Goal: Task Accomplishment & Management: Manage account settings

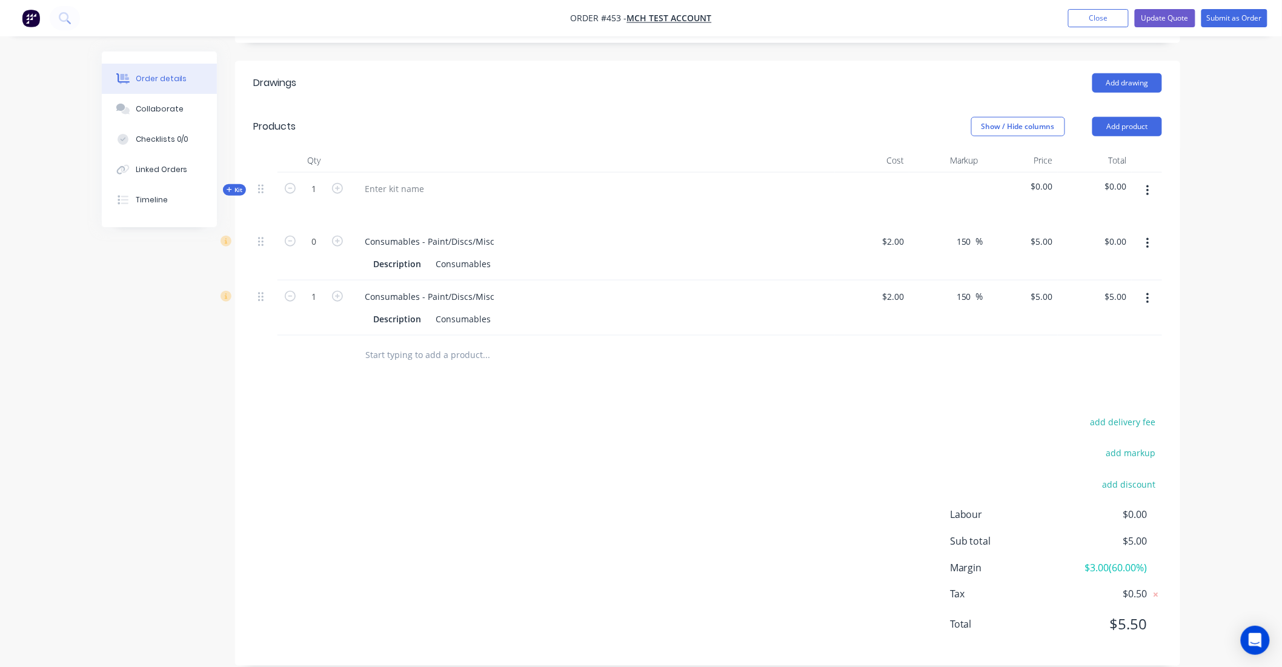
scroll to position [386, 0]
click at [1105, 15] on button "Close" at bounding box center [1098, 18] width 61 height 18
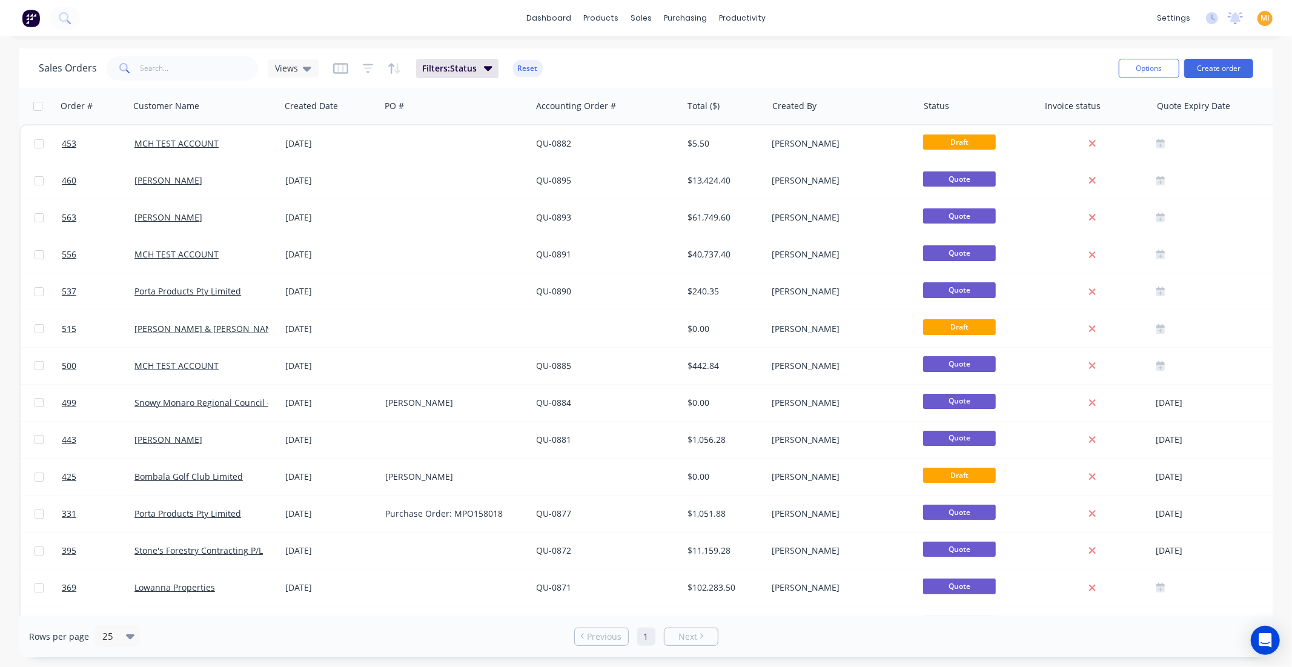
click at [40, 19] on button at bounding box center [30, 18] width 25 height 24
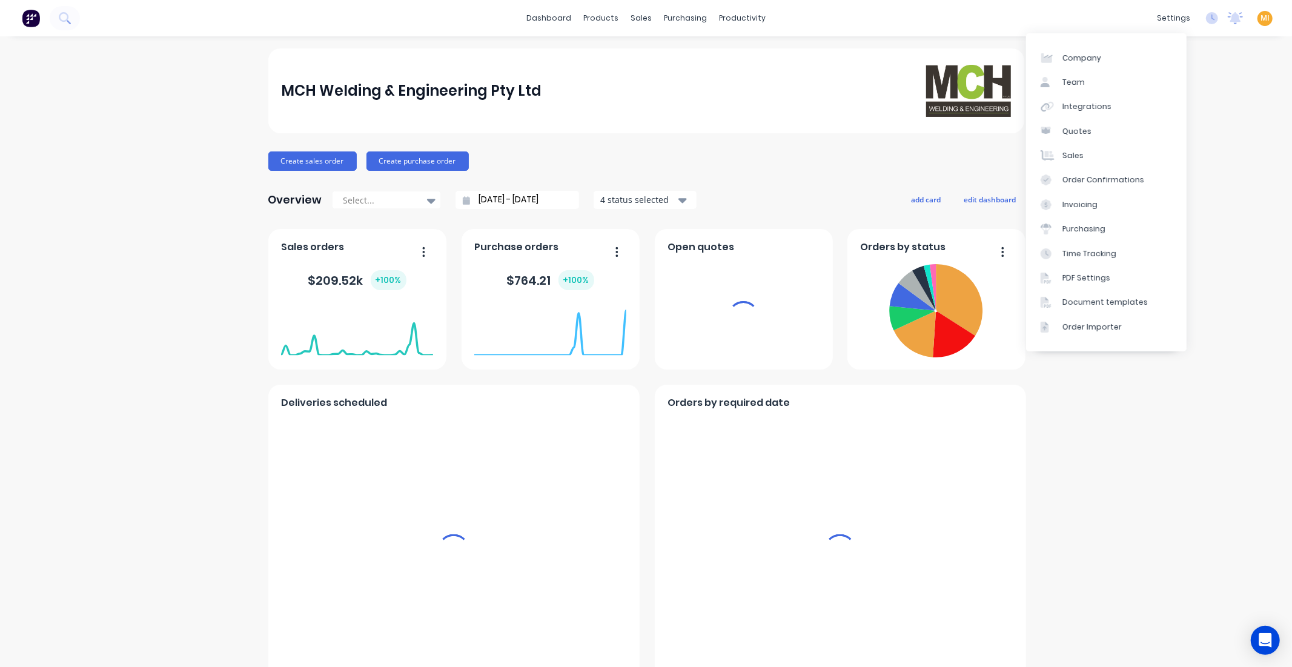
click at [1261, 13] on span "MI" at bounding box center [1265, 18] width 9 height 11
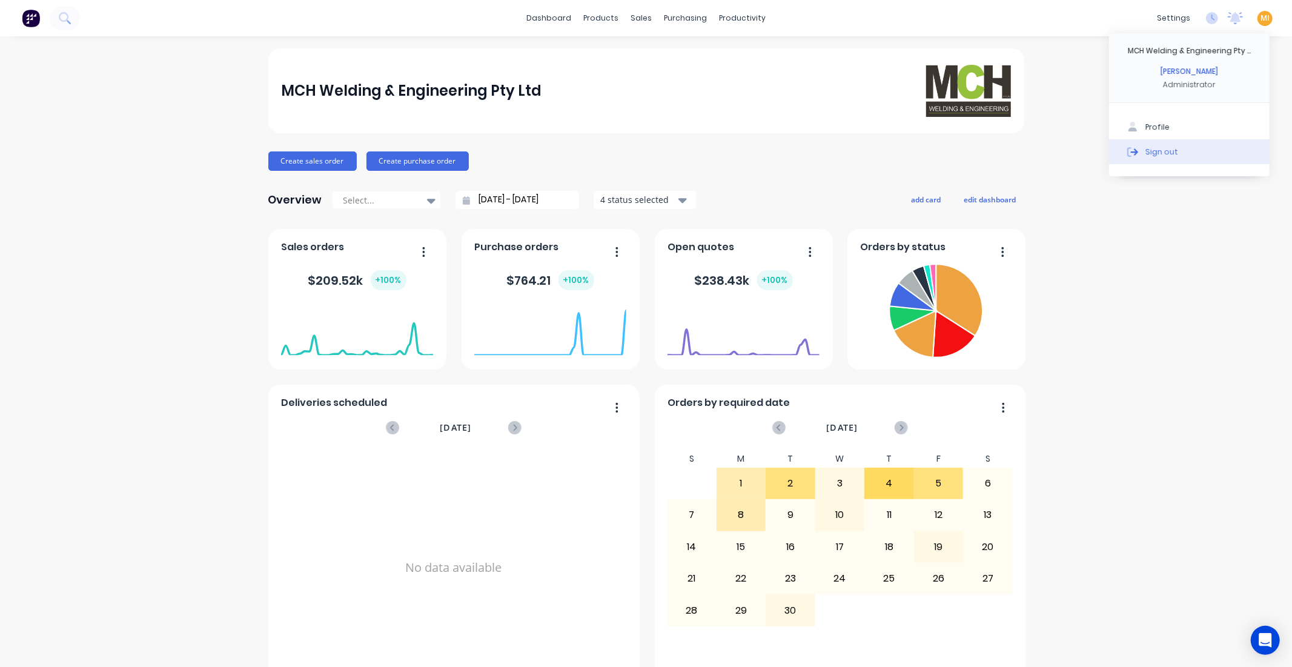
click at [1152, 155] on div "Sign out" at bounding box center [1161, 151] width 33 height 11
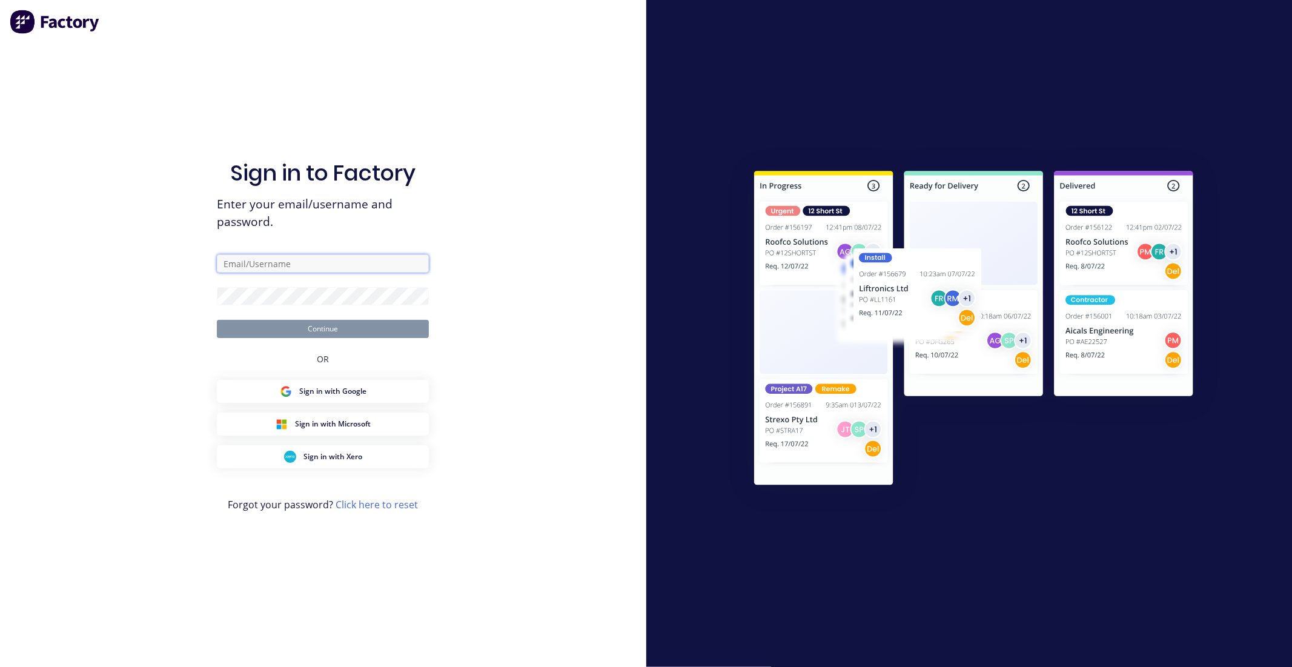
click at [279, 265] on input "text" at bounding box center [323, 263] width 212 height 18
click at [0, 666] on com-1password-button at bounding box center [0, 667] width 0 height 0
type input "team+maricardemo@factory.app"
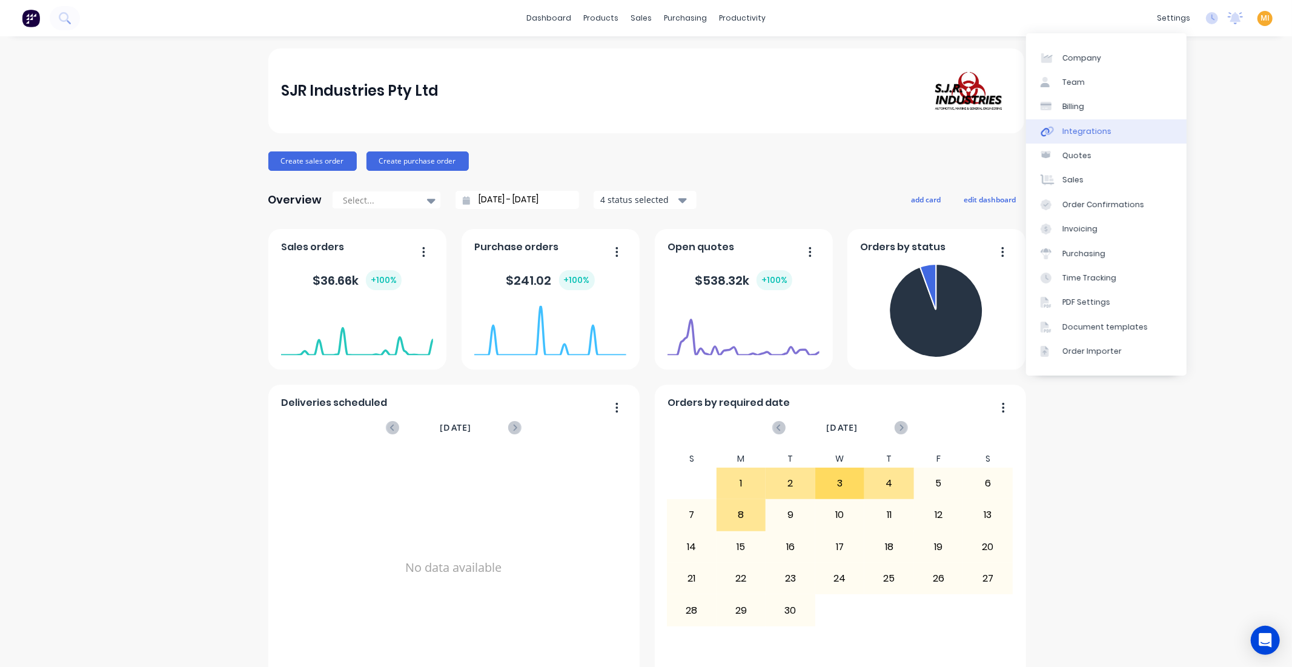
drag, startPoint x: 1094, startPoint y: 125, endPoint x: 1076, endPoint y: 125, distance: 17.6
click at [1093, 126] on div "Integrations" at bounding box center [1087, 131] width 49 height 11
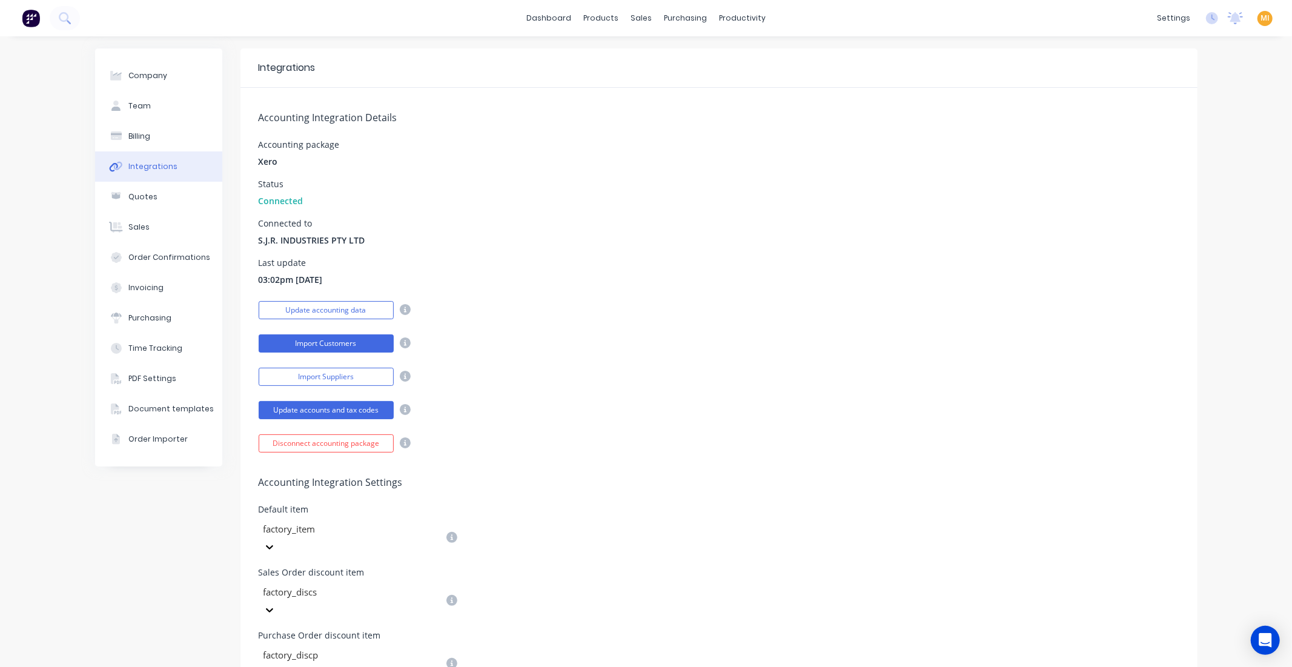
click at [329, 335] on button "Import Customers" at bounding box center [326, 343] width 135 height 18
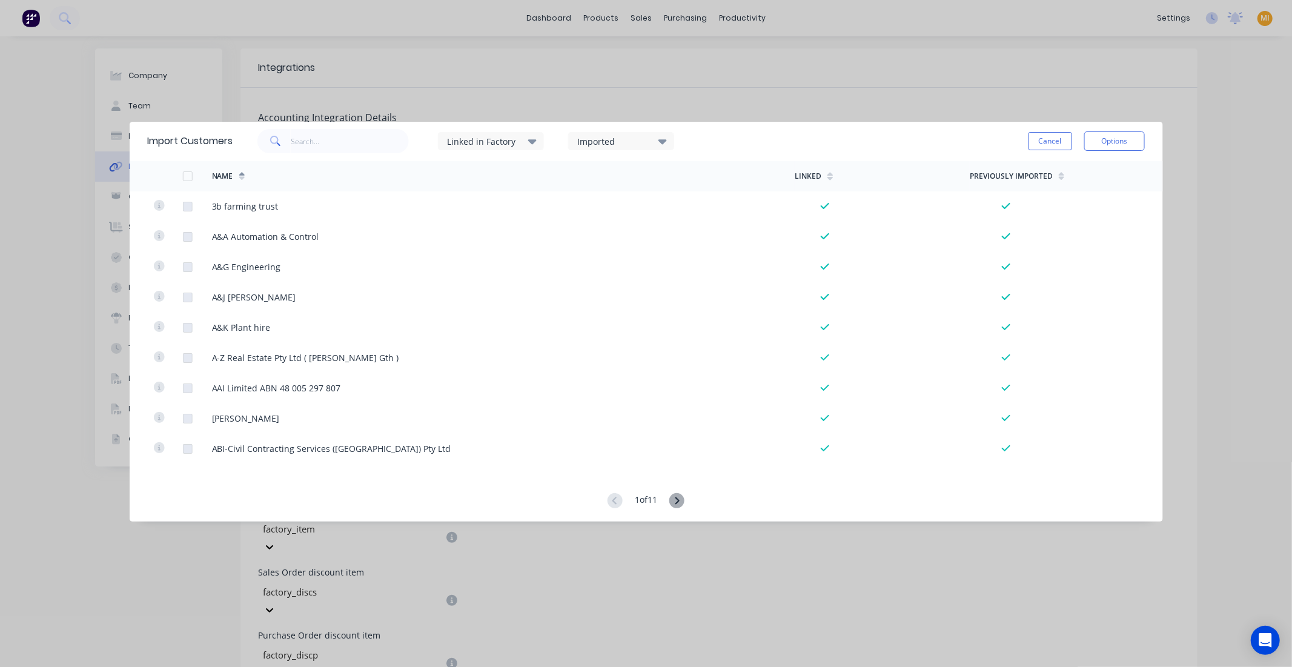
click at [526, 134] on div "Linked in Factory" at bounding box center [490, 141] width 106 height 18
click at [458, 204] on div at bounding box center [460, 205] width 24 height 24
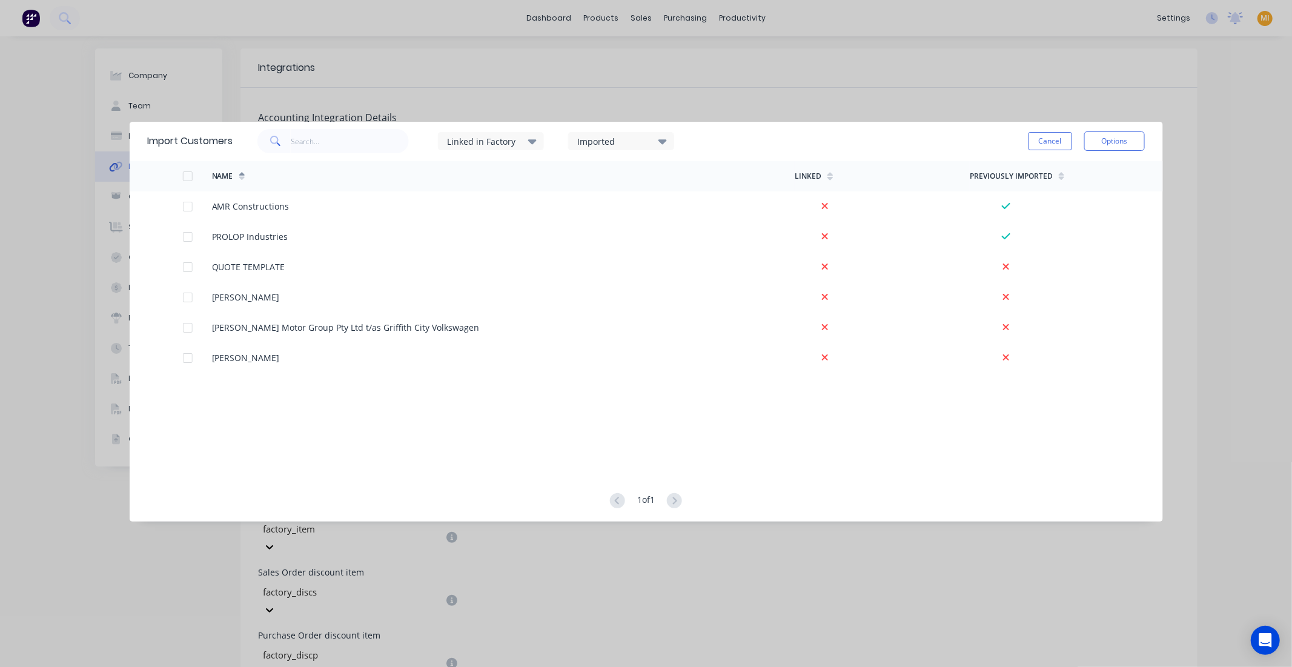
click at [608, 138] on div "Imported" at bounding box center [615, 141] width 76 height 13
click at [586, 198] on div at bounding box center [590, 205] width 24 height 24
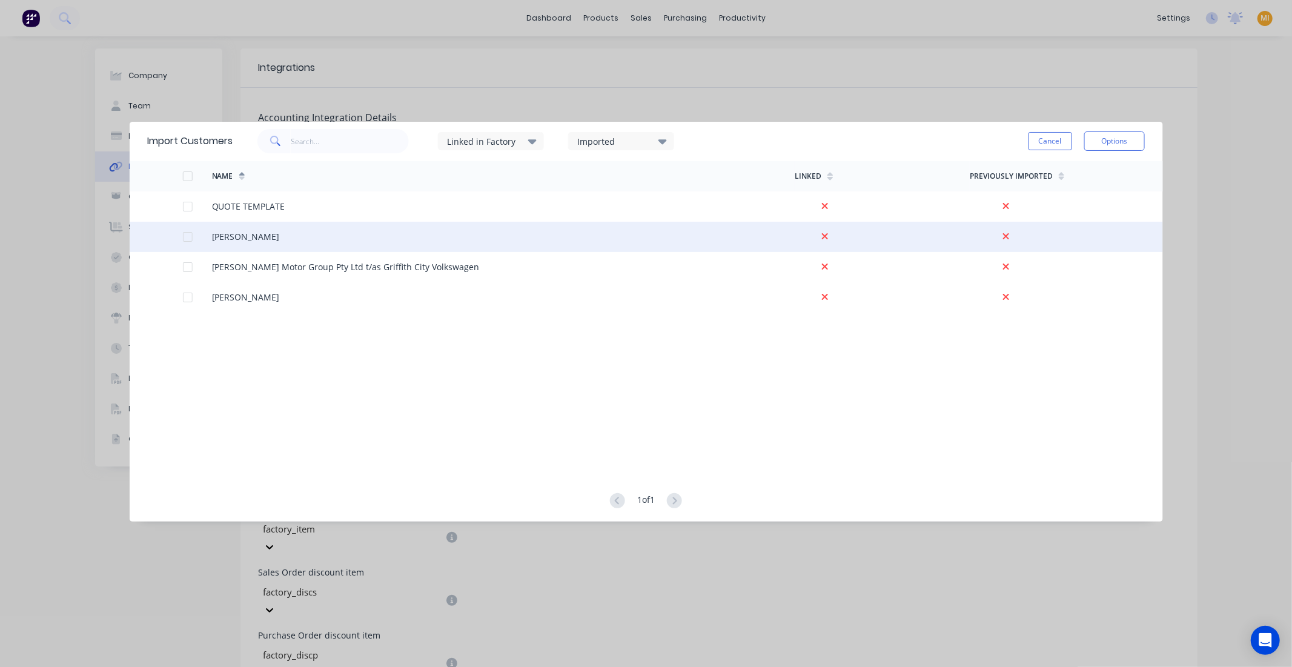
click at [185, 234] on div at bounding box center [187, 237] width 24 height 24
click at [1106, 139] on button "Options" at bounding box center [1114, 140] width 61 height 19
click at [325, 137] on input "text" at bounding box center [350, 141] width 118 height 24
paste input "RWE YENDA"
type input "RWE YENDA"
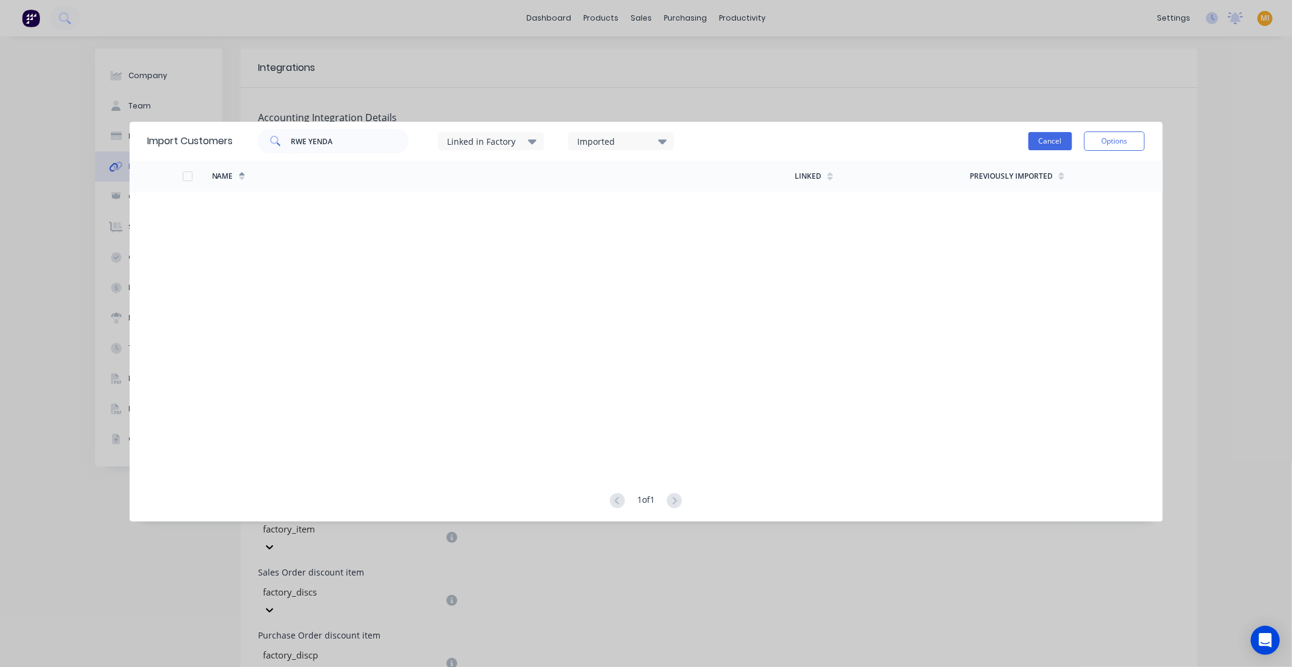
click at [1049, 139] on button "Cancel" at bounding box center [1051, 141] width 44 height 18
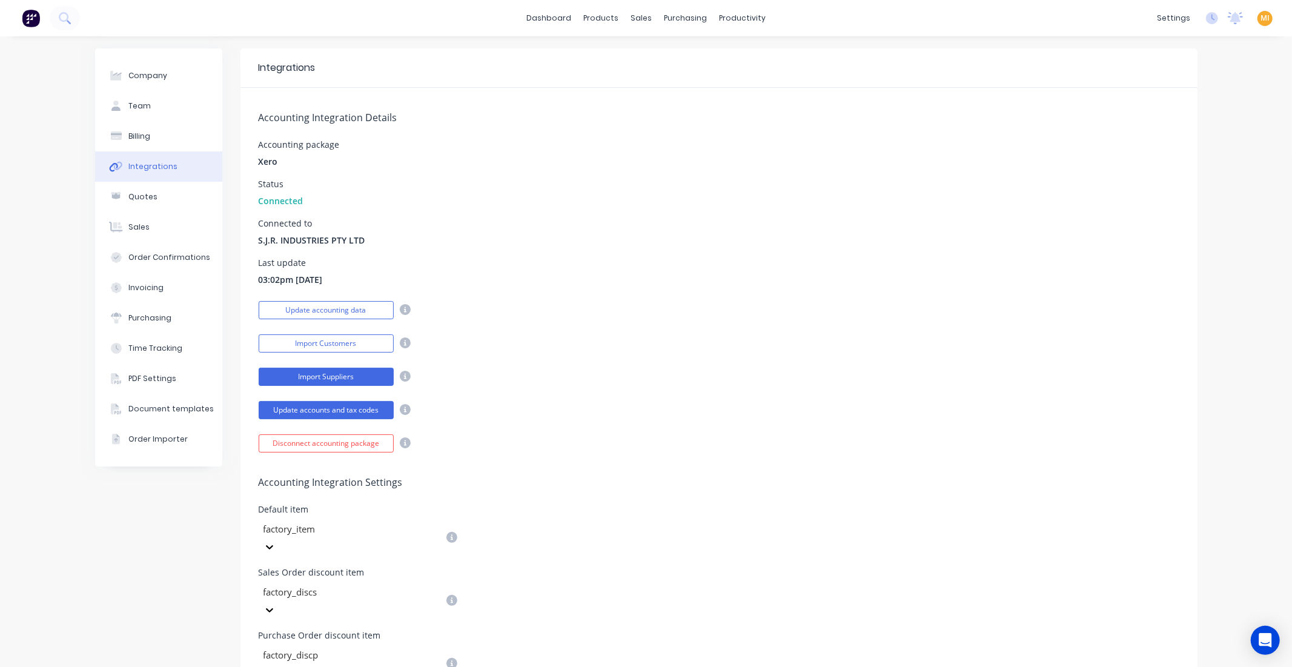
click at [330, 384] on button "Import Suppliers" at bounding box center [326, 377] width 135 height 18
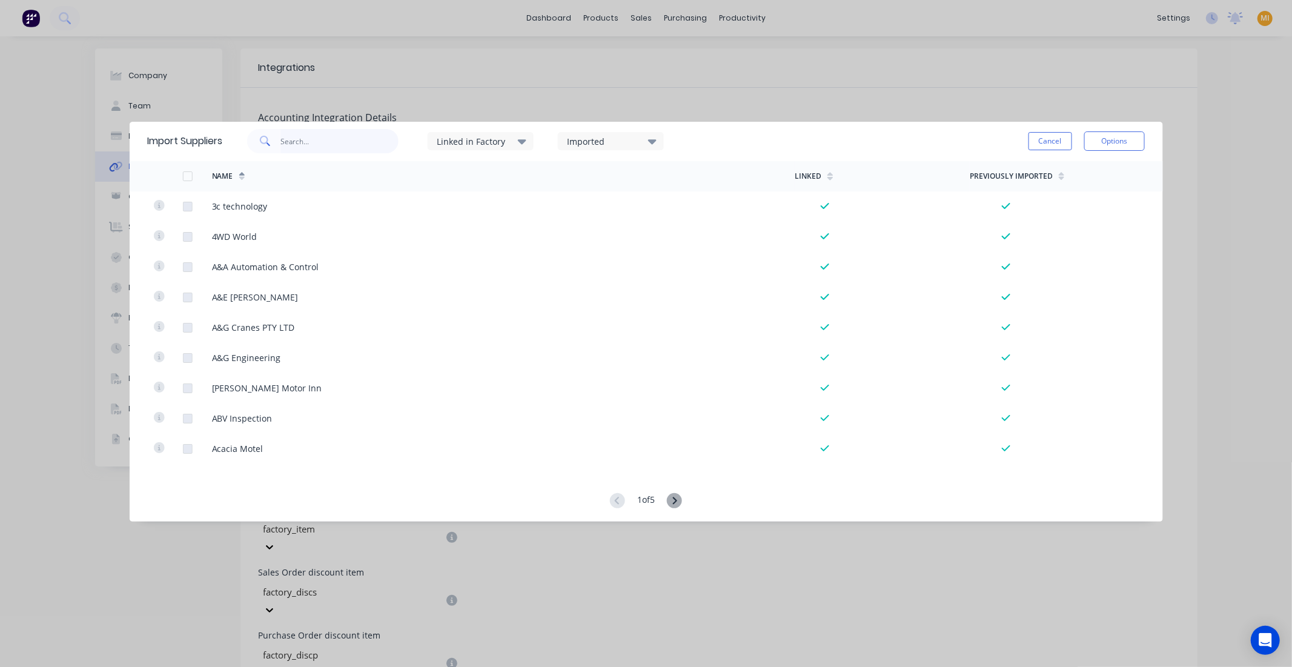
click at [303, 145] on input "text" at bounding box center [339, 141] width 118 height 24
paste input "RWE YENDA"
type input "RWE YENDA"
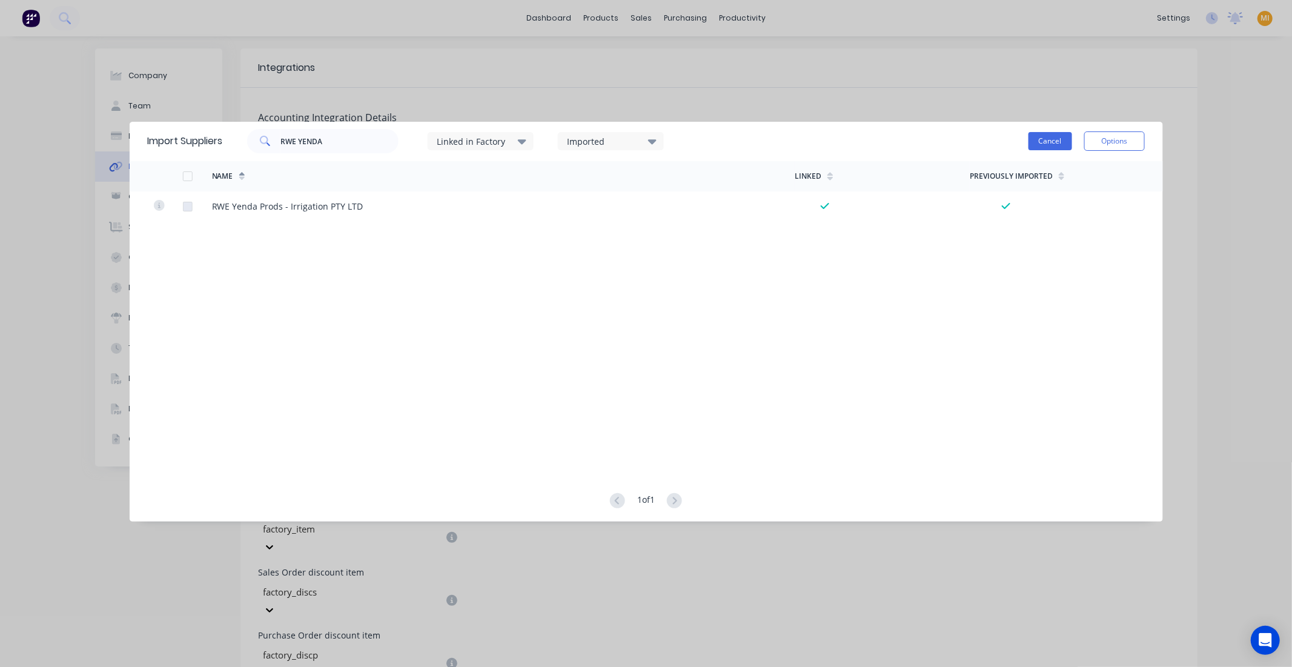
click at [1038, 138] on button "Cancel" at bounding box center [1051, 141] width 44 height 18
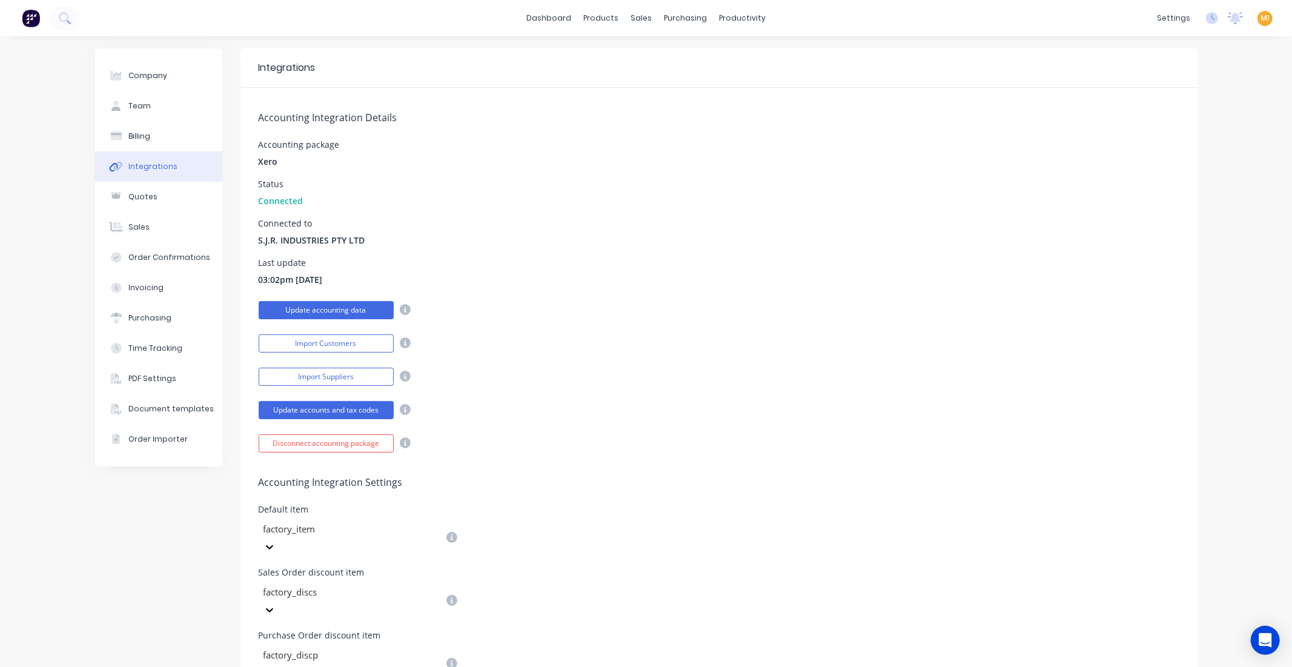
click at [319, 308] on button "Update accounting data" at bounding box center [326, 310] width 135 height 18
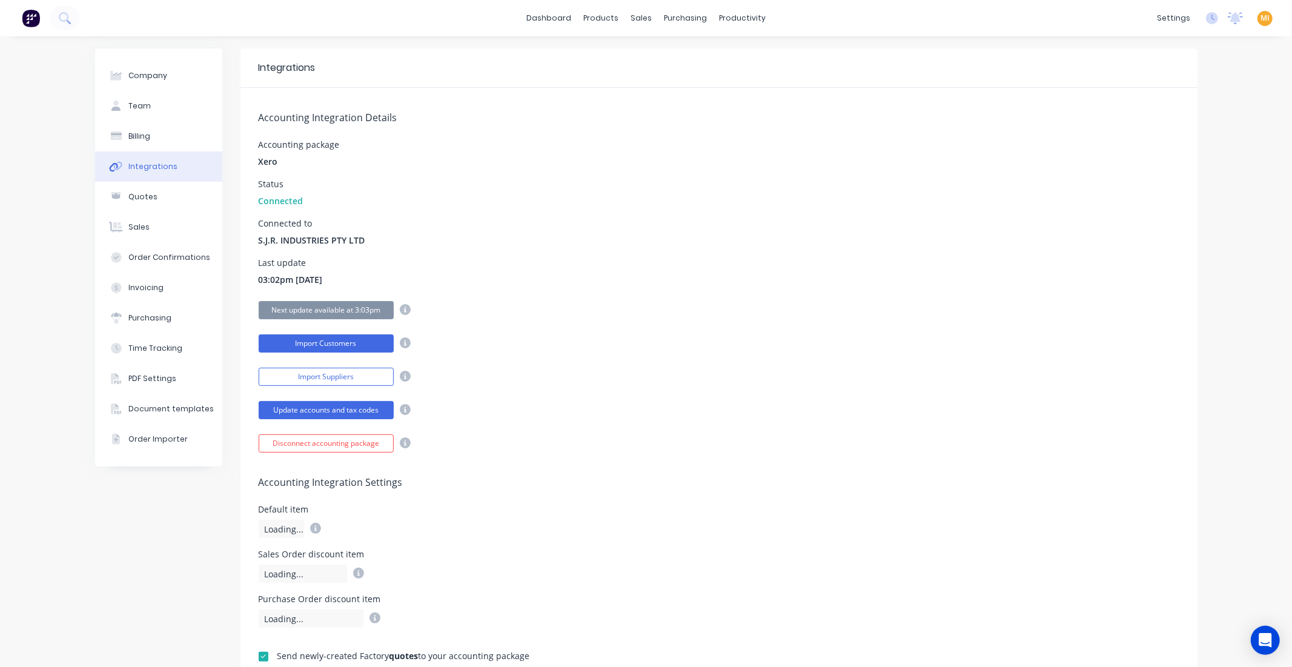
click at [314, 337] on button "Import Customers" at bounding box center [326, 343] width 135 height 18
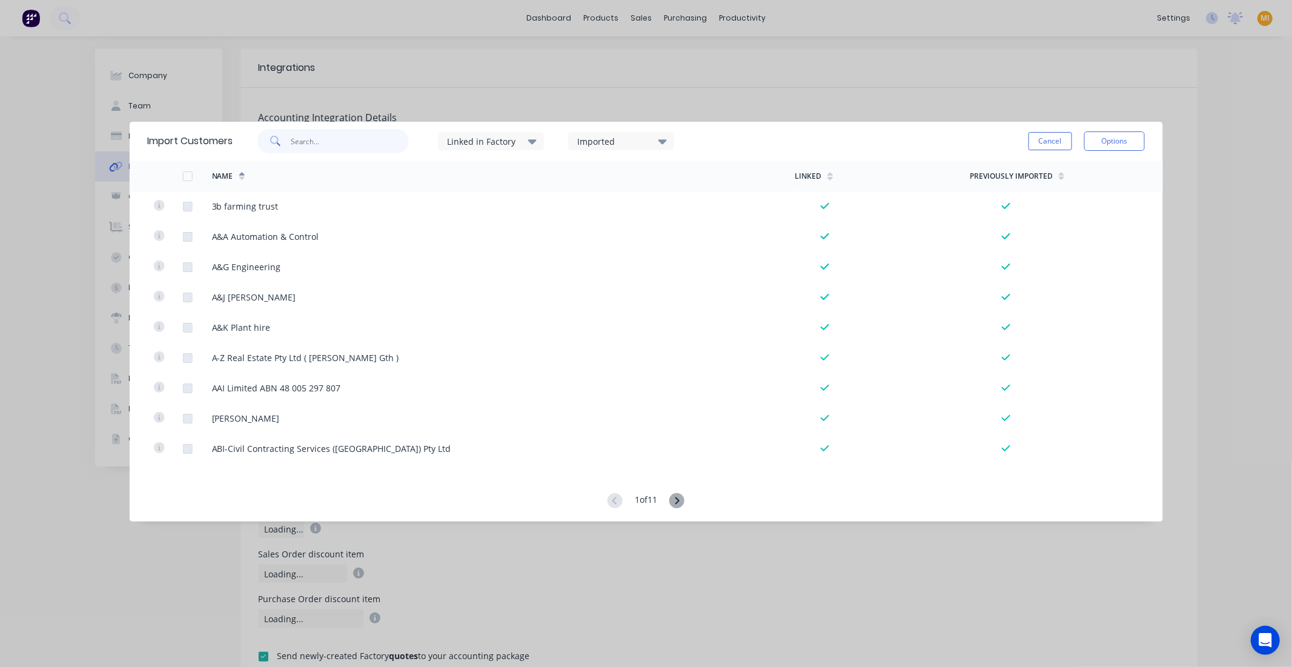
click at [345, 144] on input "text" at bounding box center [350, 141] width 118 height 24
paste input "RWE YENDA"
type input "RWE YENDA"
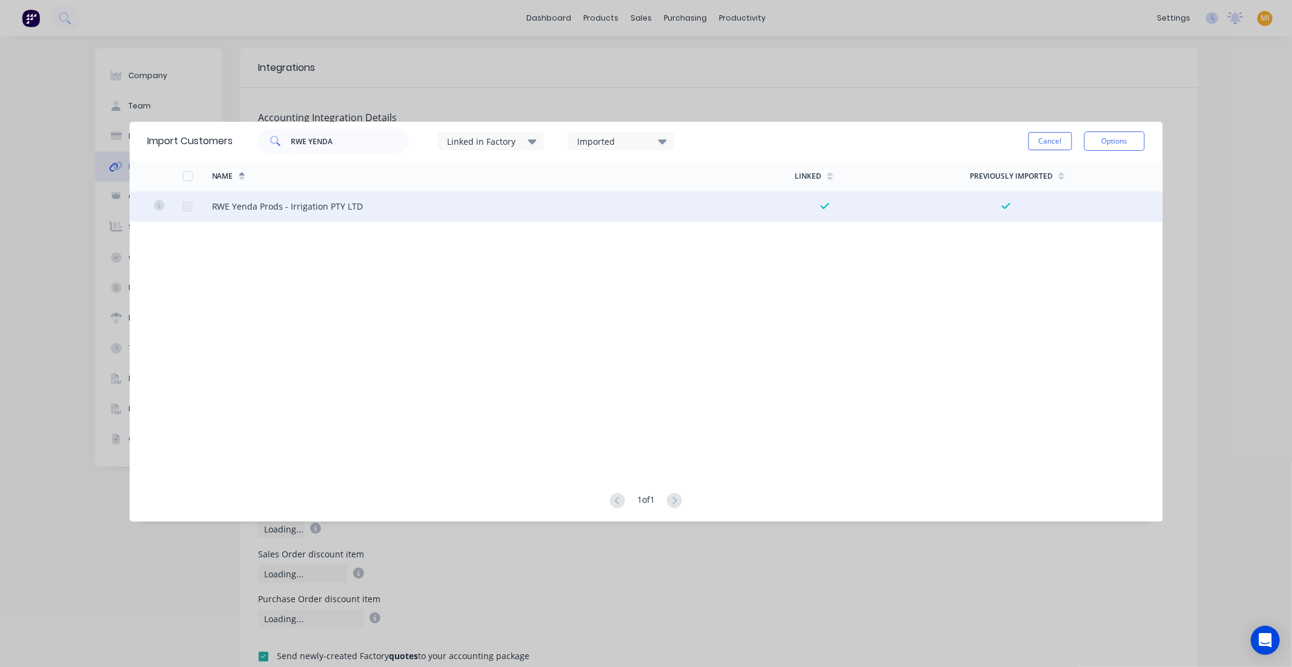
click at [188, 208] on div at bounding box center [187, 206] width 24 height 24
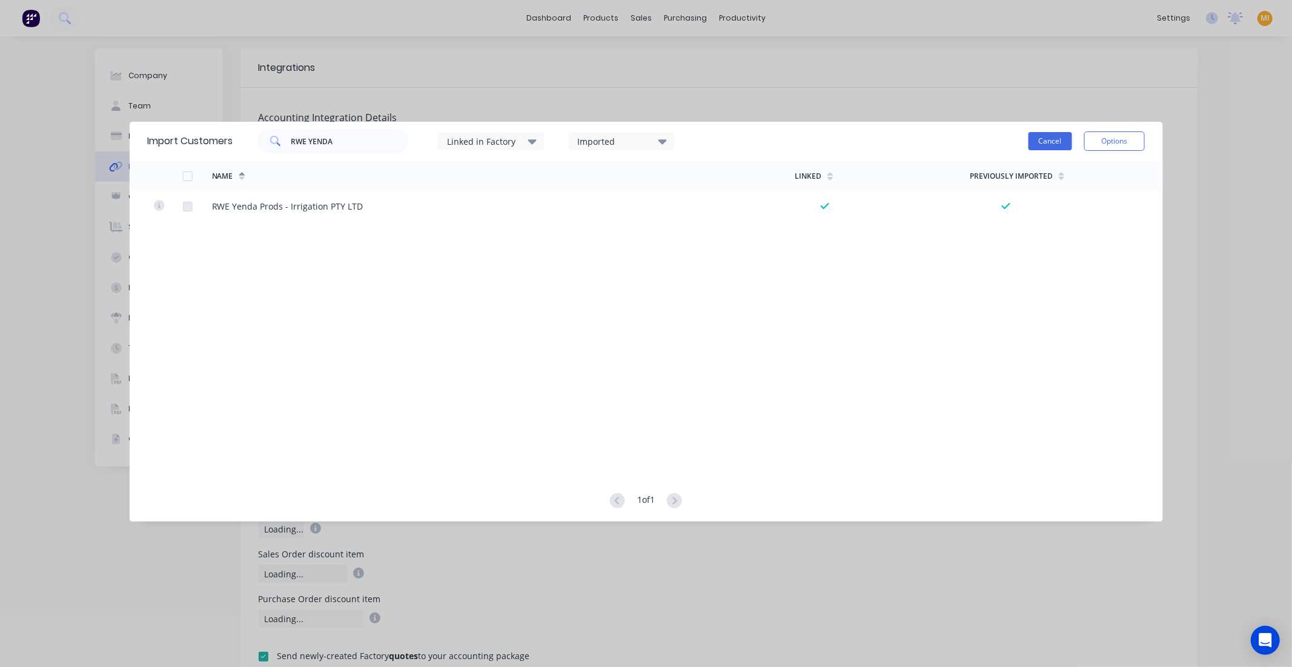
click at [1058, 142] on button "Cancel" at bounding box center [1051, 141] width 44 height 18
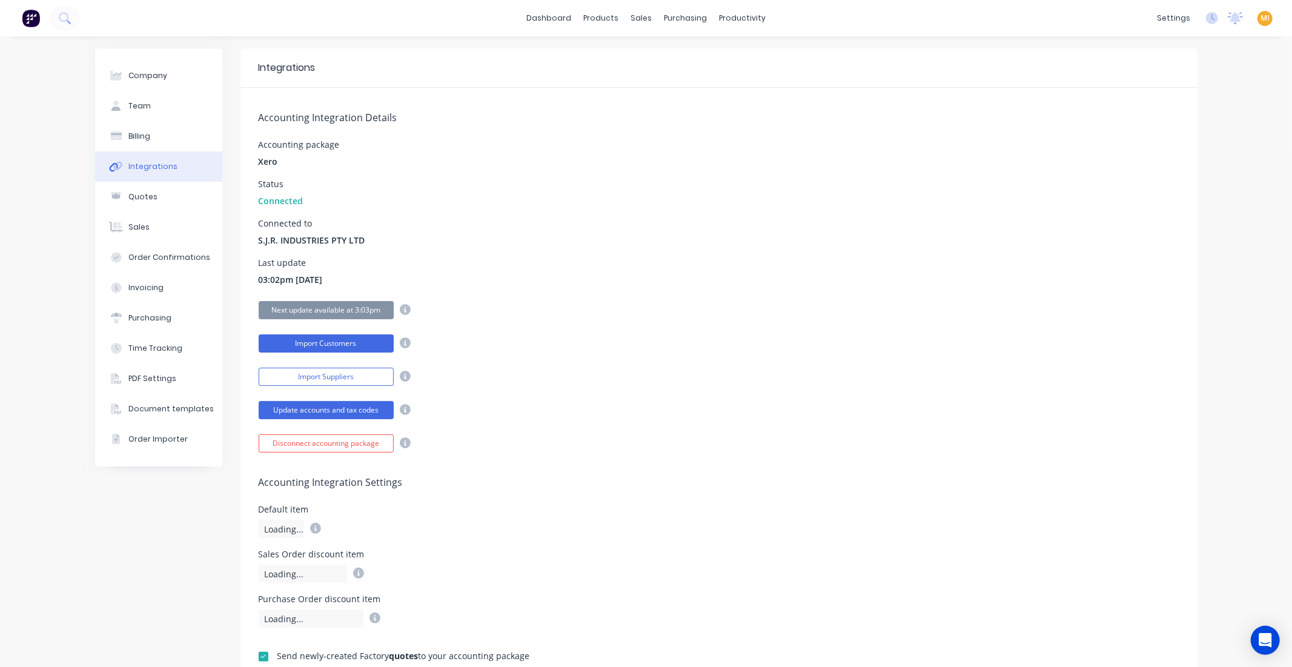
click at [293, 345] on button "Import Customers" at bounding box center [326, 343] width 135 height 18
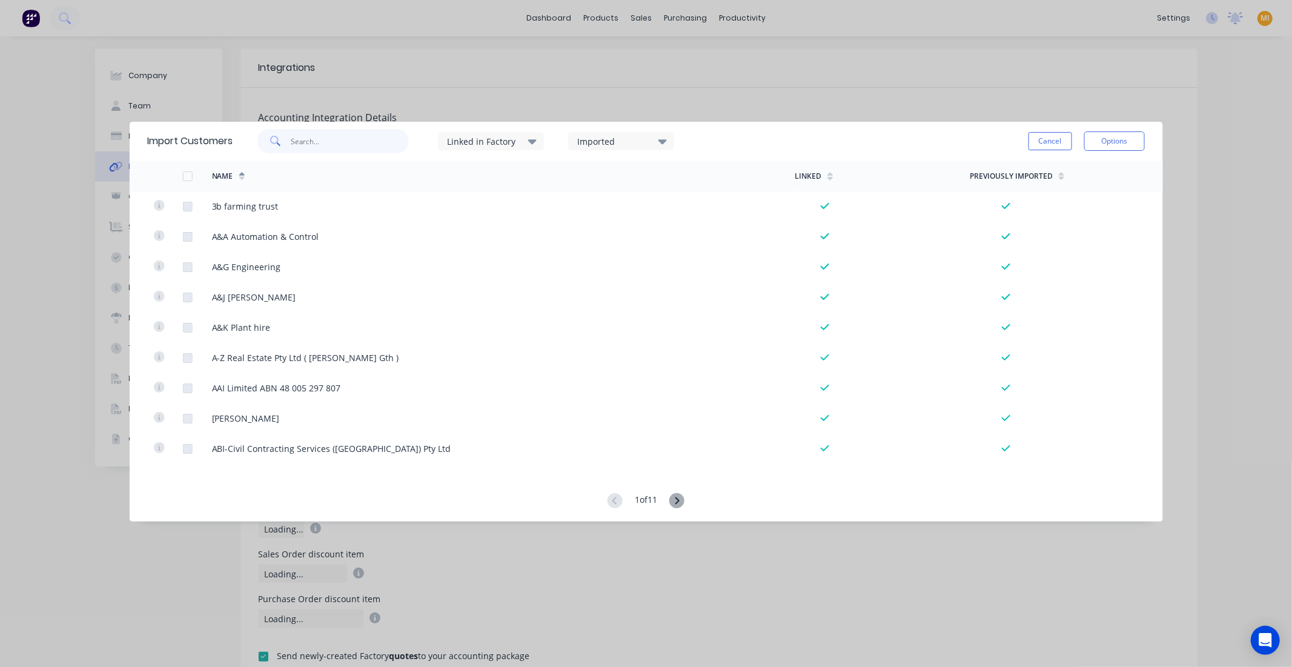
click at [316, 141] on input "text" at bounding box center [350, 141] width 118 height 24
paste input "RWE YENDA"
type input "RWE YENDA"
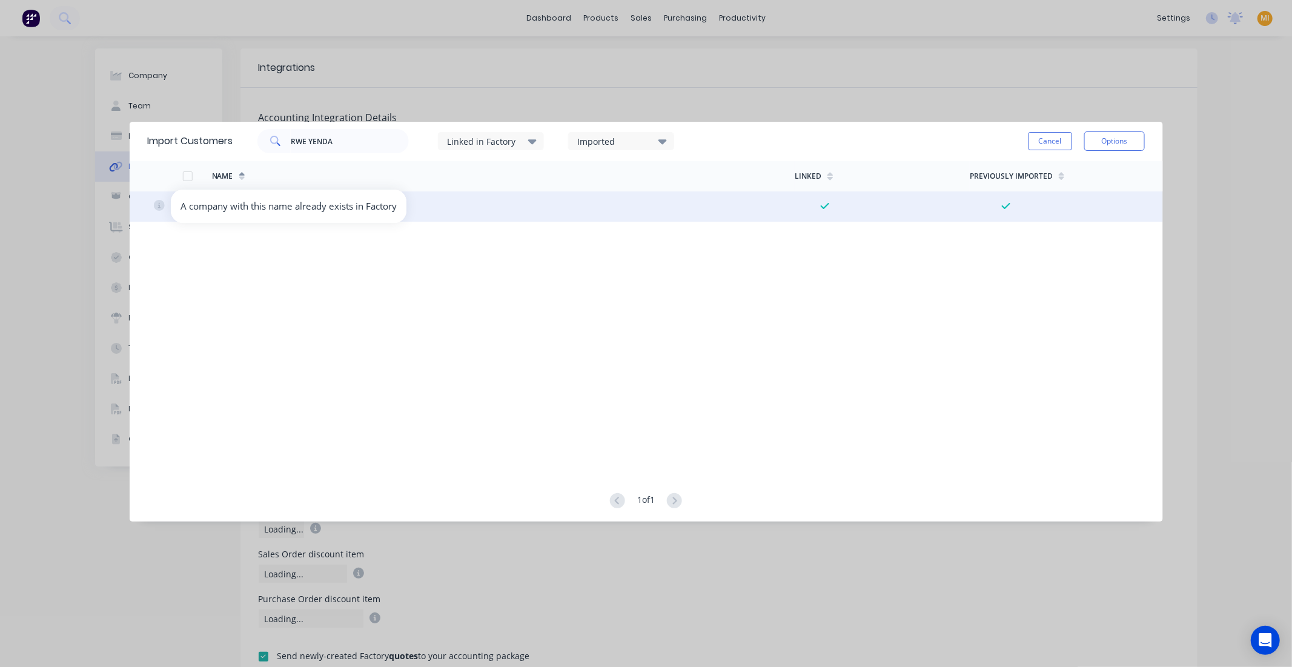
click at [155, 206] on icon at bounding box center [158, 205] width 11 height 11
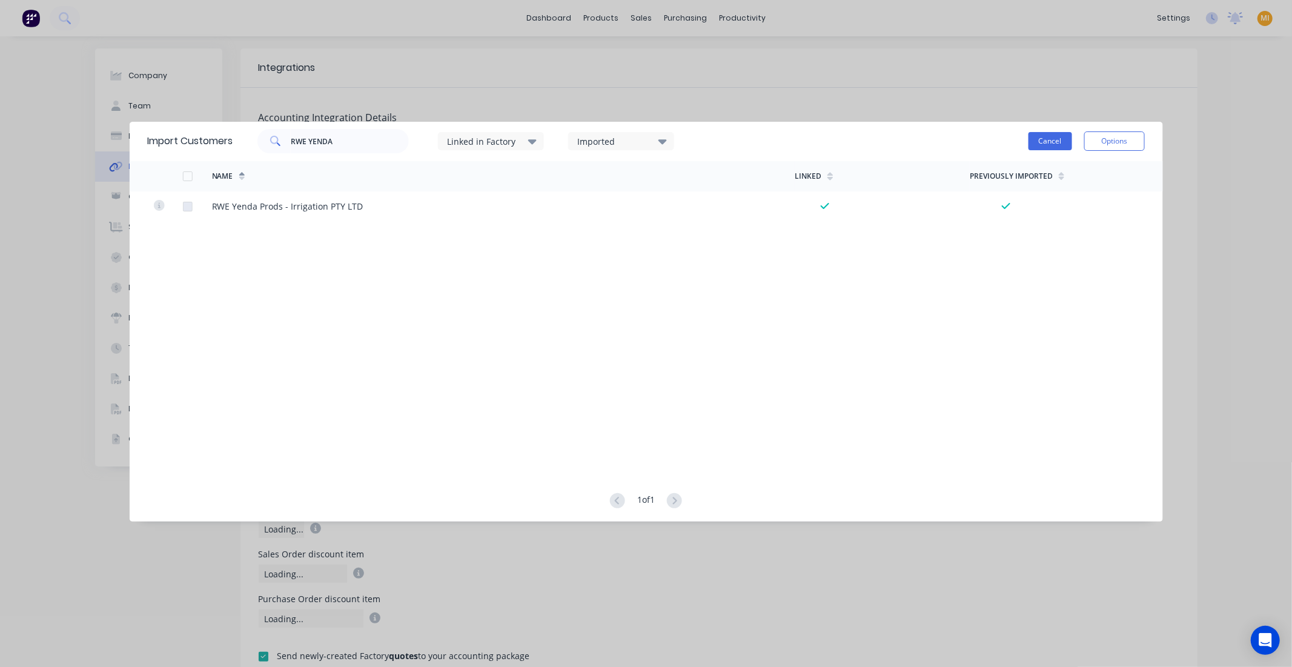
click at [1052, 141] on button "Cancel" at bounding box center [1051, 141] width 44 height 18
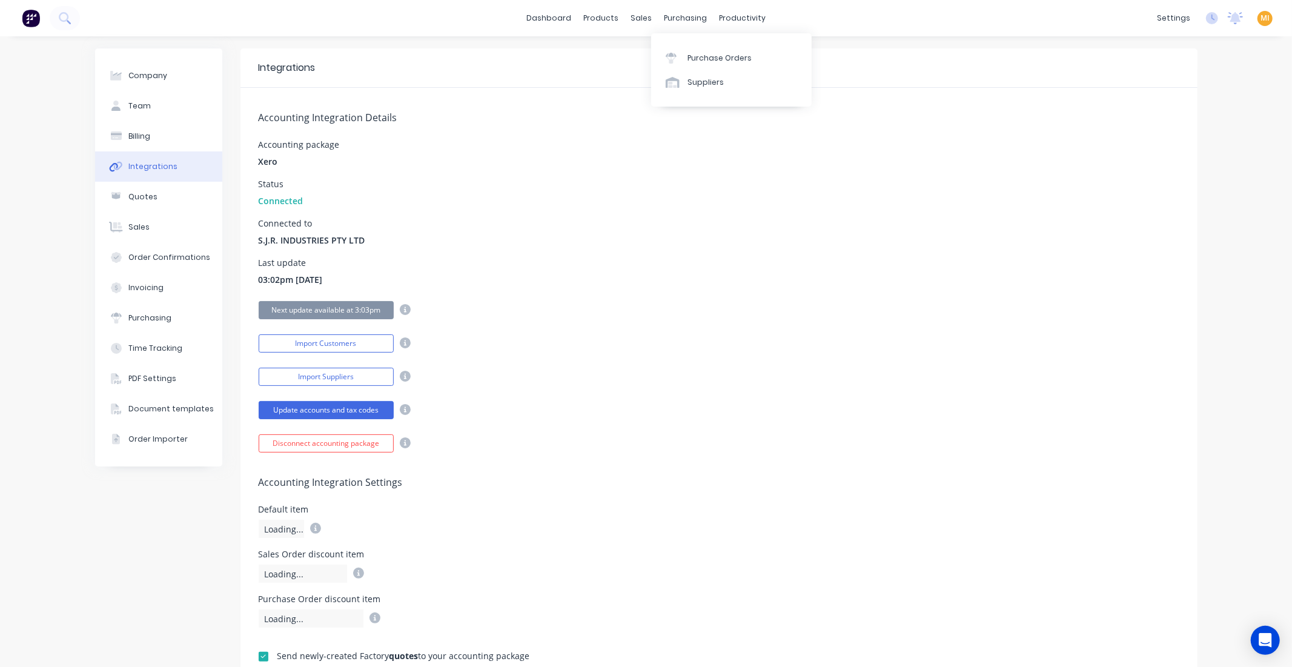
click at [692, 98] on div "Purchase Orders Suppliers" at bounding box center [731, 69] width 161 height 73
click at [700, 82] on div "Suppliers" at bounding box center [706, 82] width 36 height 11
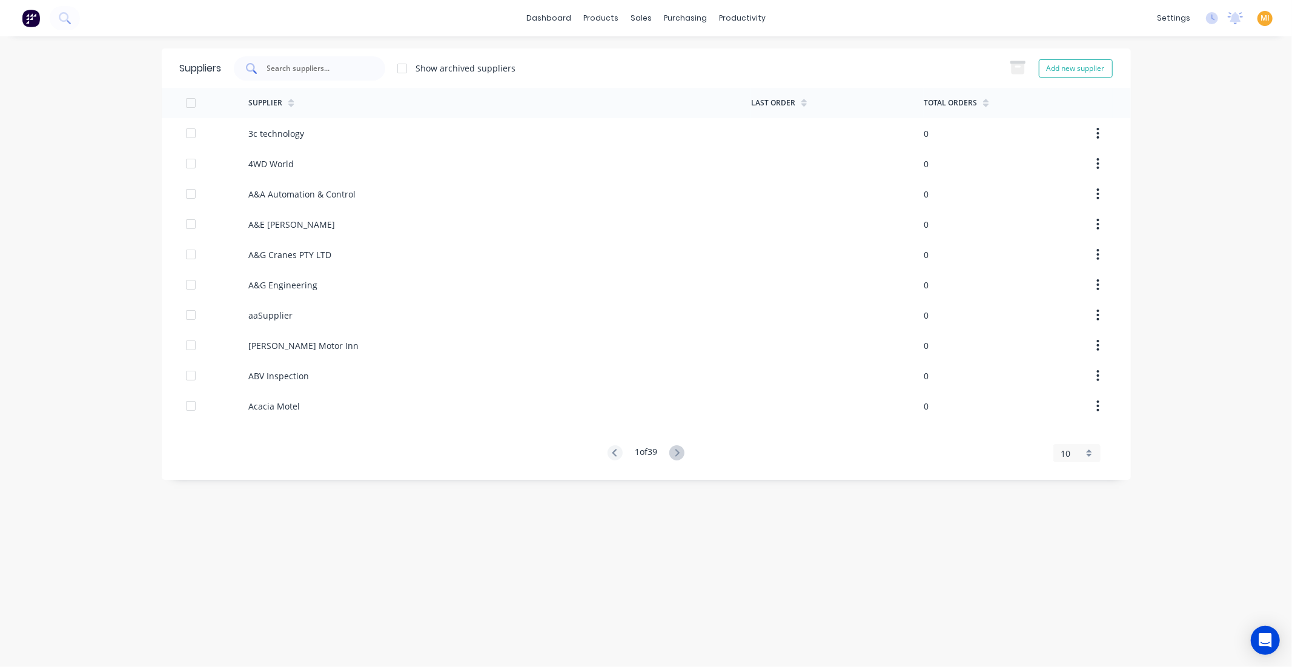
click at [317, 71] on input "text" at bounding box center [316, 68] width 101 height 12
paste input "RWE YENDA"
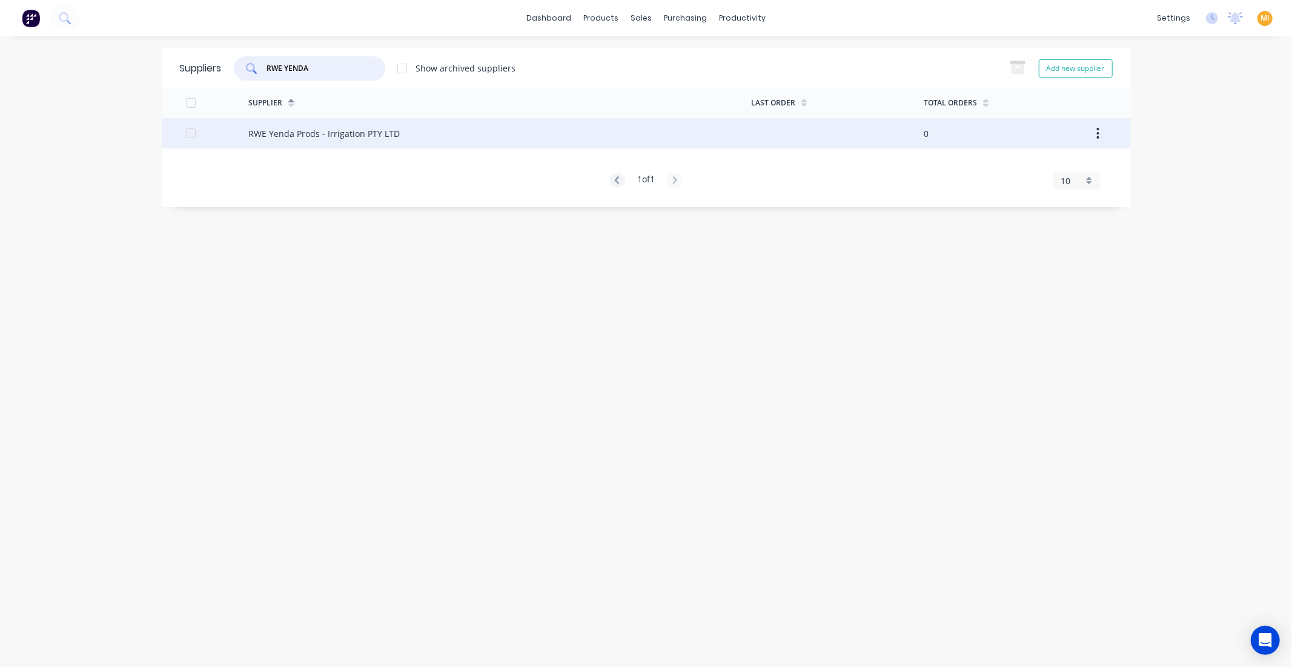
type input "RWE YENDA"
click at [299, 134] on div "RWE Yenda Prods - Irrigation PTY LTD" at bounding box center [323, 133] width 151 height 13
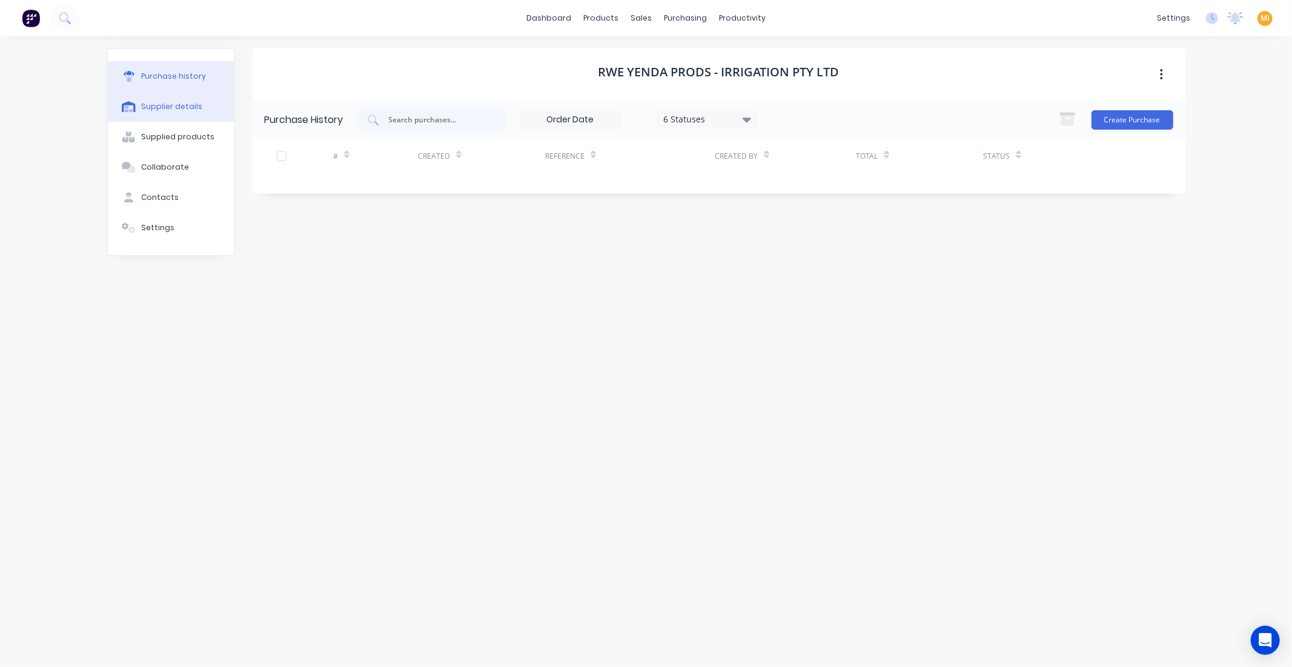
click at [148, 110] on div "Supplier details" at bounding box center [171, 106] width 61 height 11
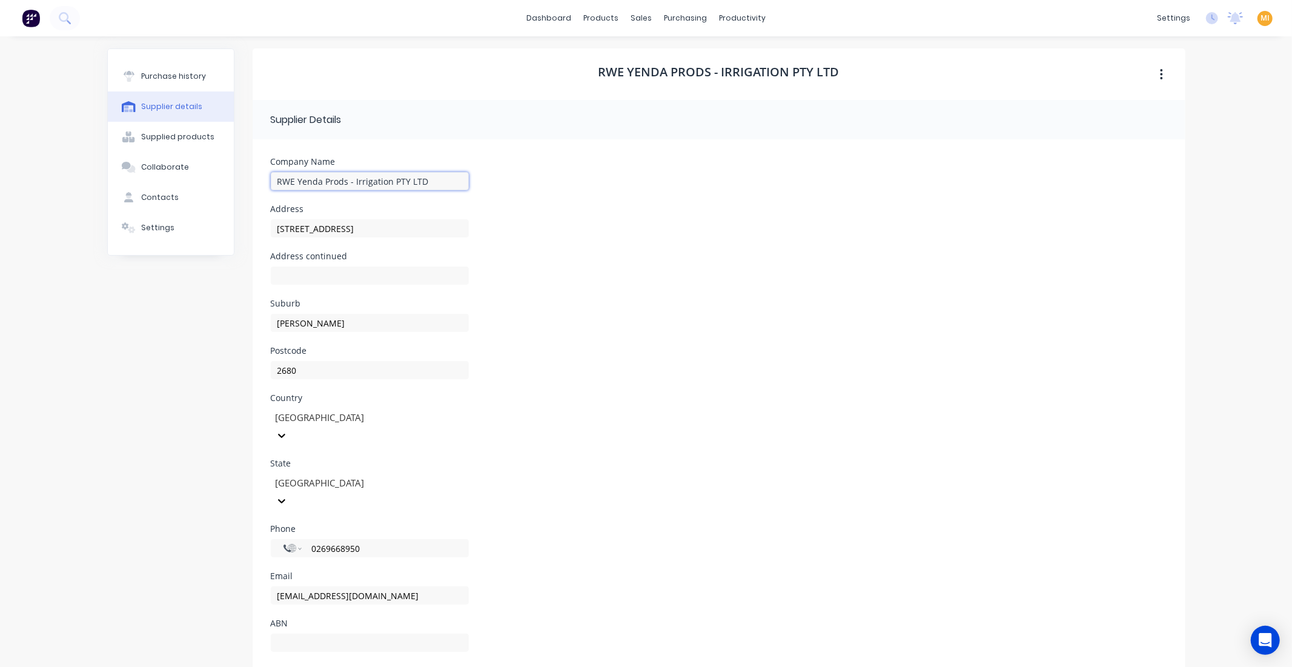
click at [438, 173] on input "RWE Yenda Prods - Irrigation PTY LTD" at bounding box center [370, 181] width 198 height 18
type input "RWE Yenda Prods - Irrigation PTY LTD*"
click at [588, 156] on form "Company Name RWE Yenda Prods - Irrigation PTY LTD* Address Lot 1/1310 Hillston …" at bounding box center [719, 411] width 933 height 545
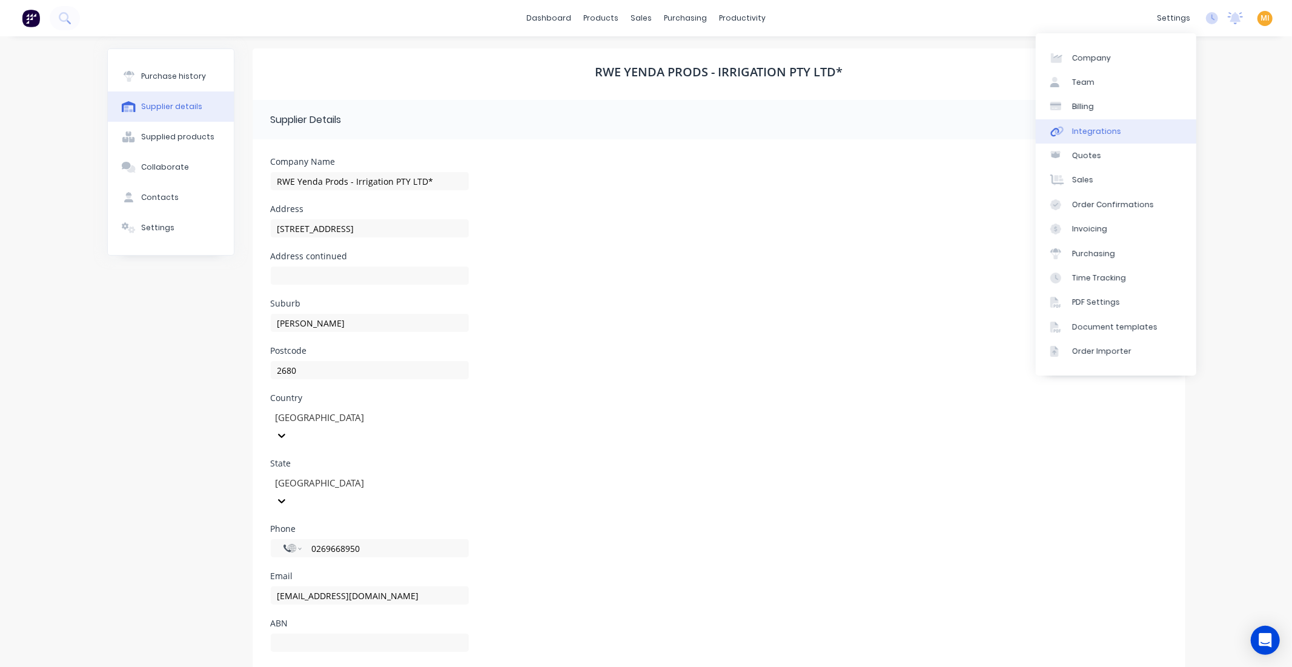
click at [1106, 136] on div "Integrations" at bounding box center [1096, 131] width 49 height 11
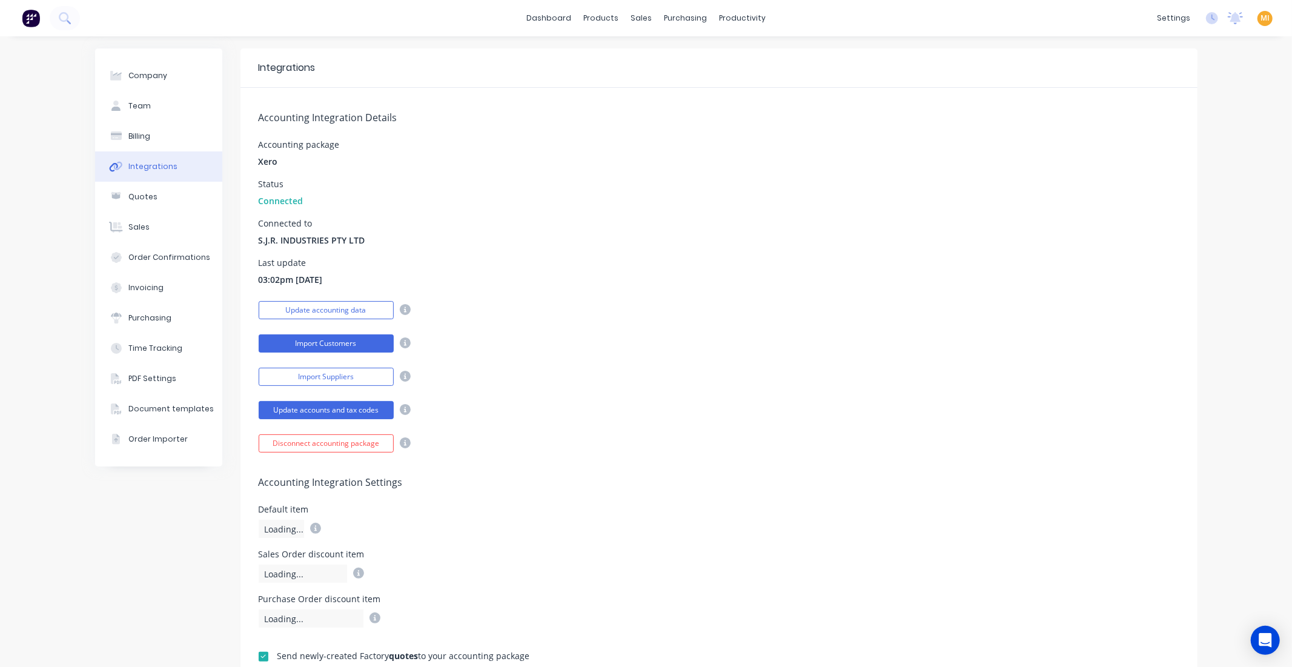
click at [340, 343] on button "Import Customers" at bounding box center [326, 343] width 135 height 18
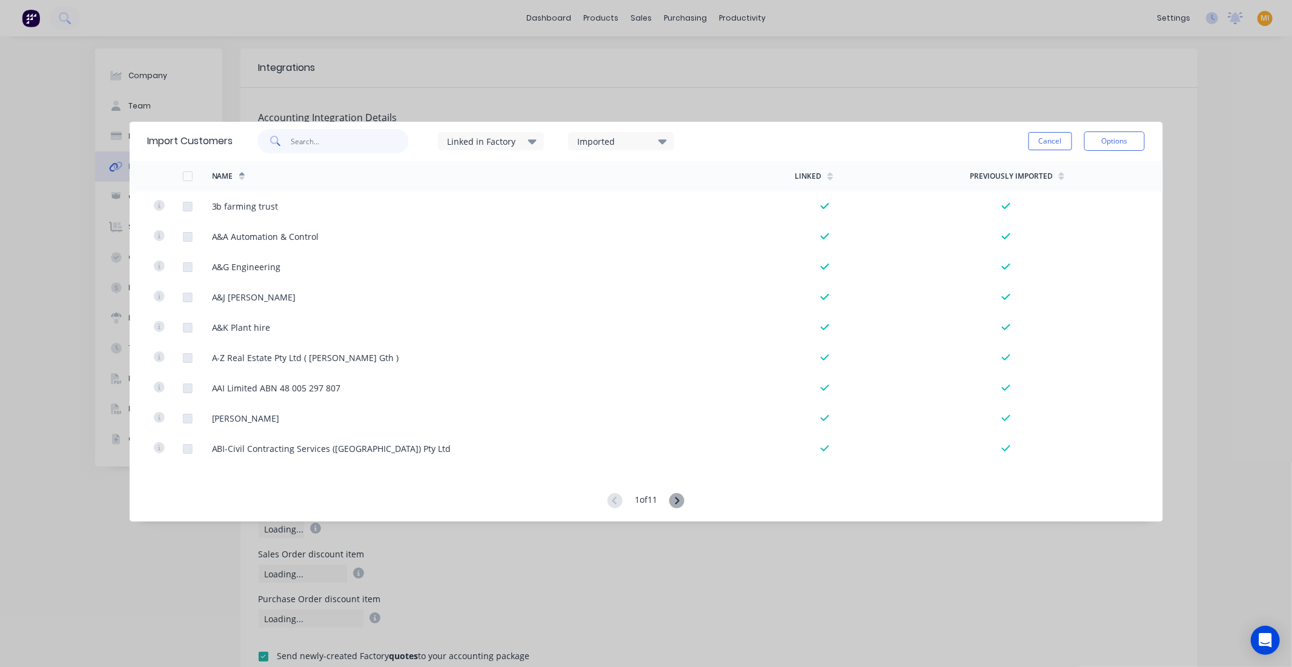
click at [342, 148] on input "text" at bounding box center [350, 141] width 118 height 24
paste input "RWE YENDA"
type input "RWE YENDA"
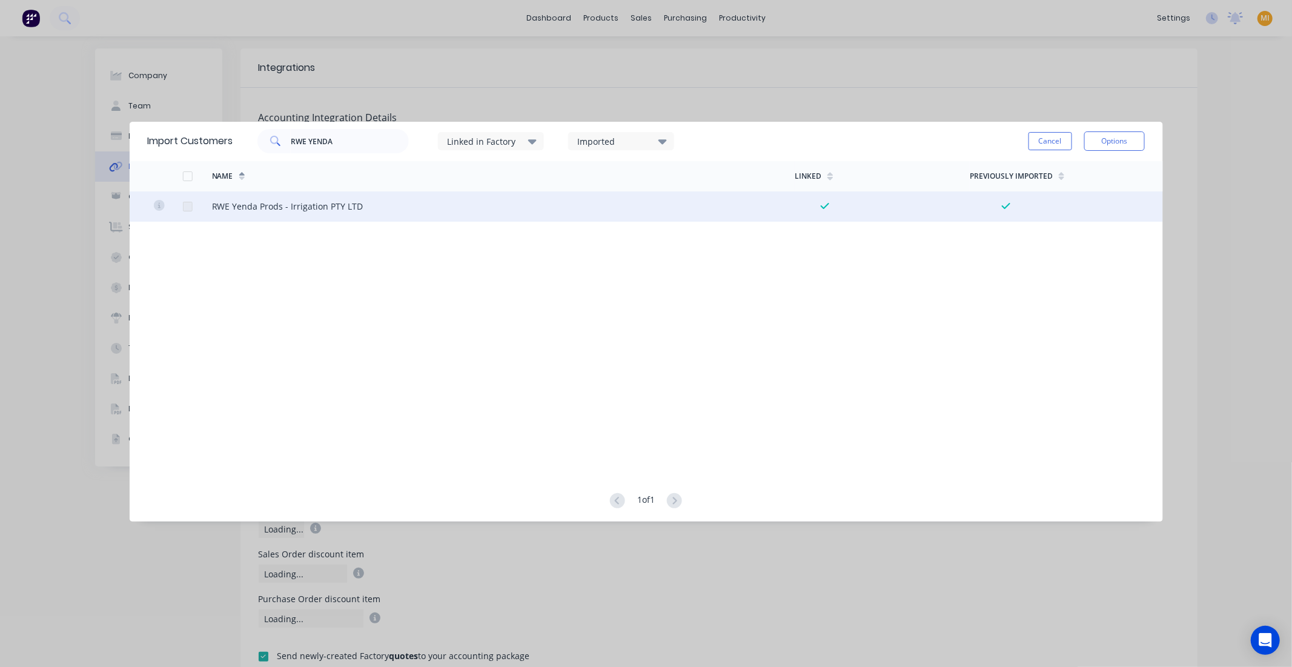
click at [208, 191] on div at bounding box center [196, 206] width 29 height 30
click at [190, 204] on div at bounding box center [187, 206] width 24 height 24
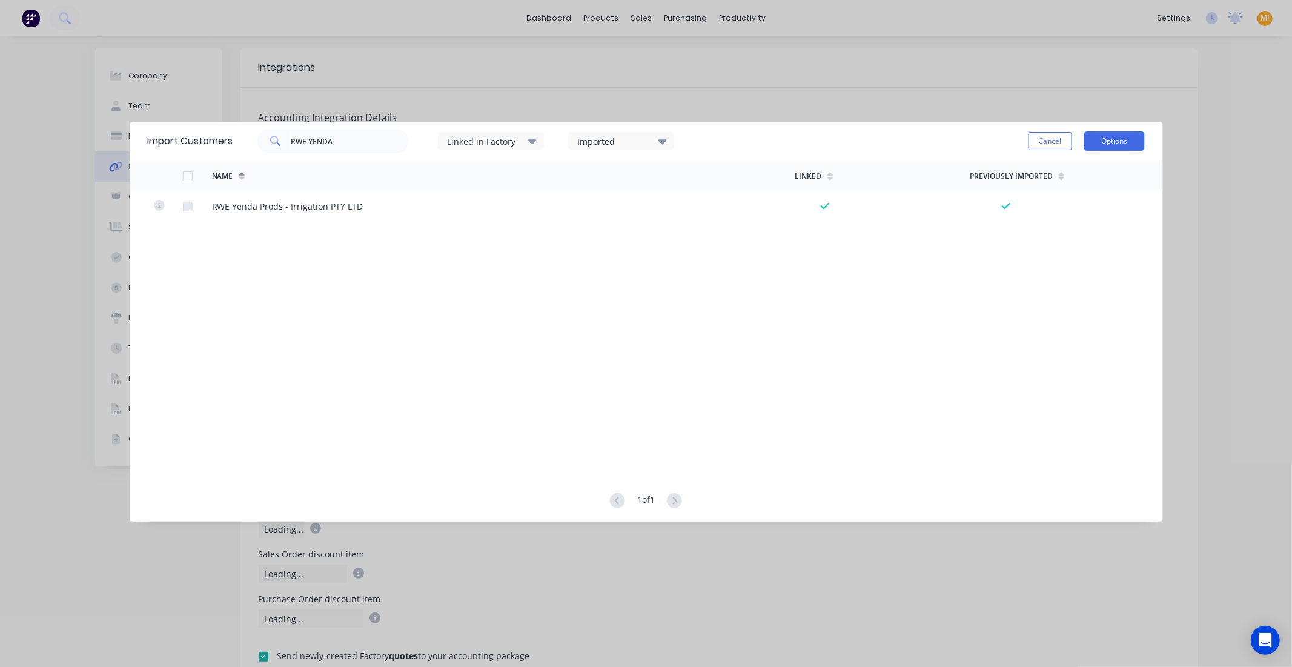
click at [1090, 139] on button "Options" at bounding box center [1114, 140] width 61 height 19
click at [1046, 141] on button "Cancel" at bounding box center [1051, 141] width 44 height 18
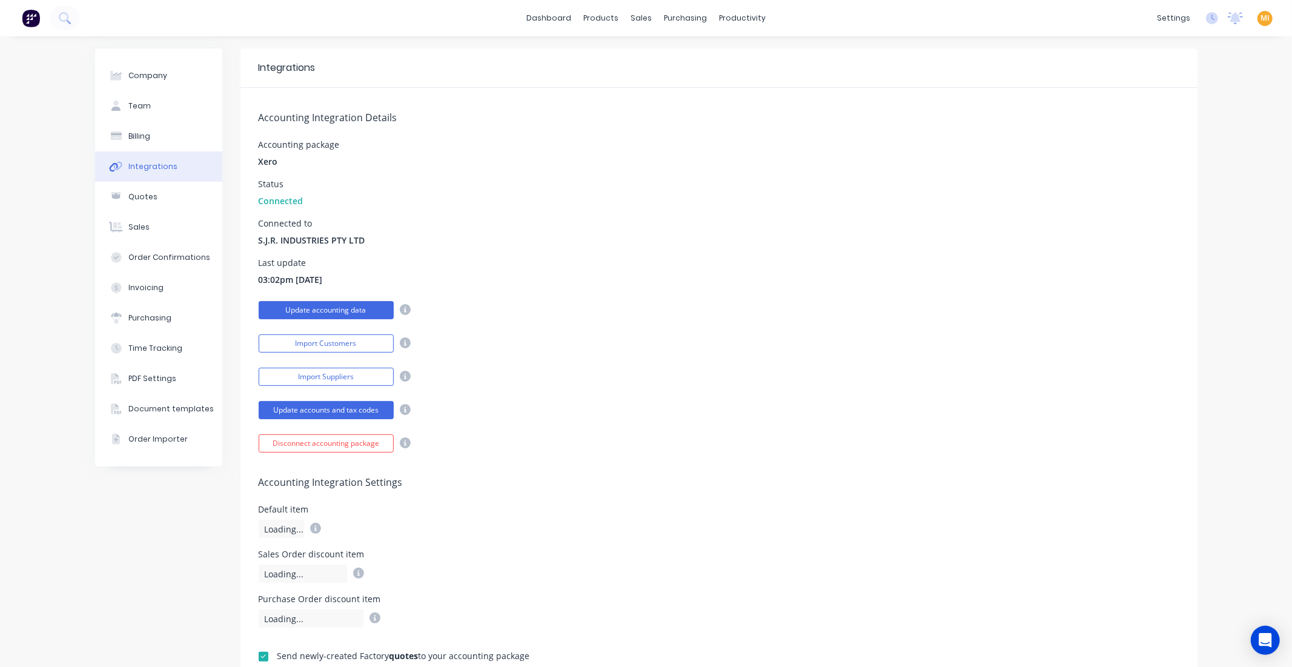
click at [335, 303] on button "Update accounting data" at bounding box center [326, 310] width 135 height 18
click at [330, 380] on button "Import Suppliers" at bounding box center [326, 377] width 135 height 18
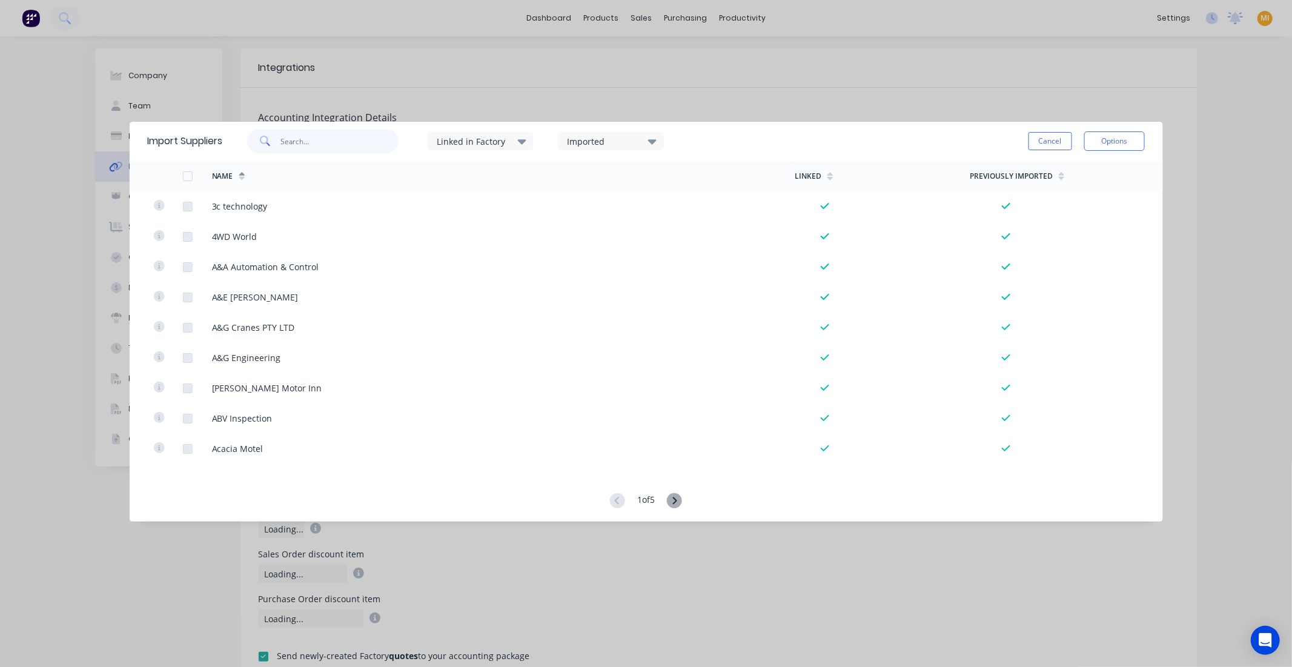
click at [324, 138] on input "text" at bounding box center [339, 141] width 118 height 24
paste input "RWE YENDA"
type input "RWE YENDA"
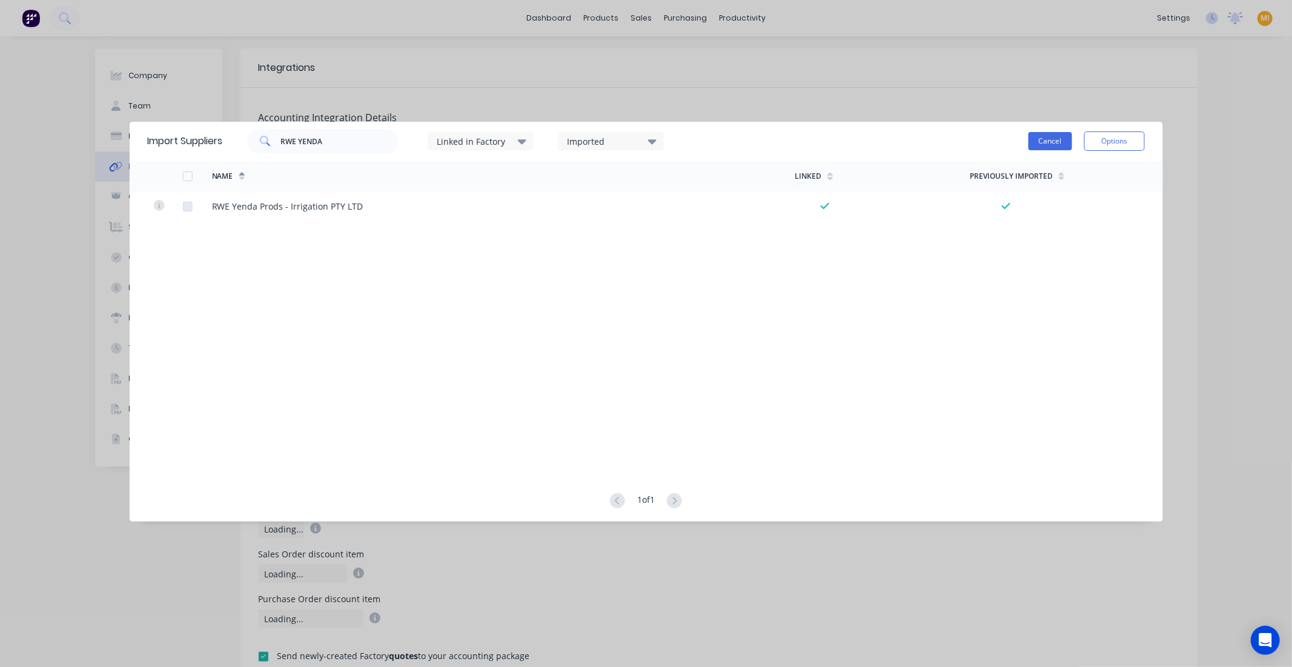
click at [1049, 135] on button "Cancel" at bounding box center [1051, 141] width 44 height 18
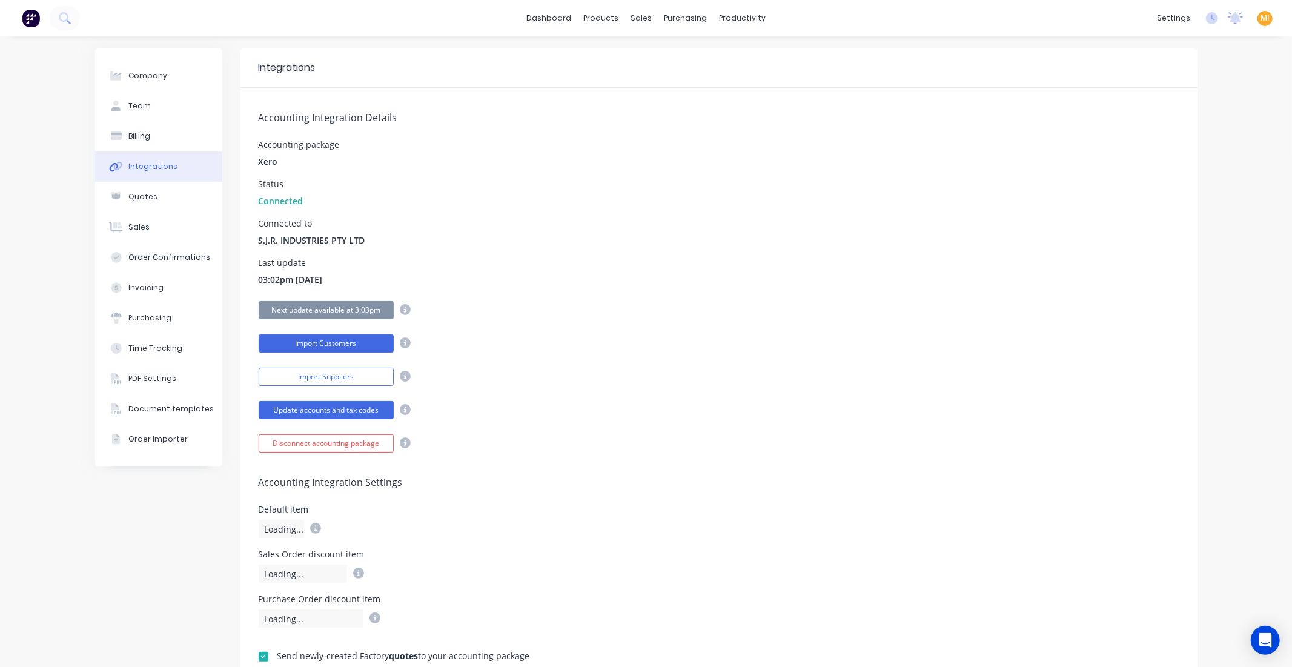
click at [342, 339] on button "Import Customers" at bounding box center [326, 343] width 135 height 18
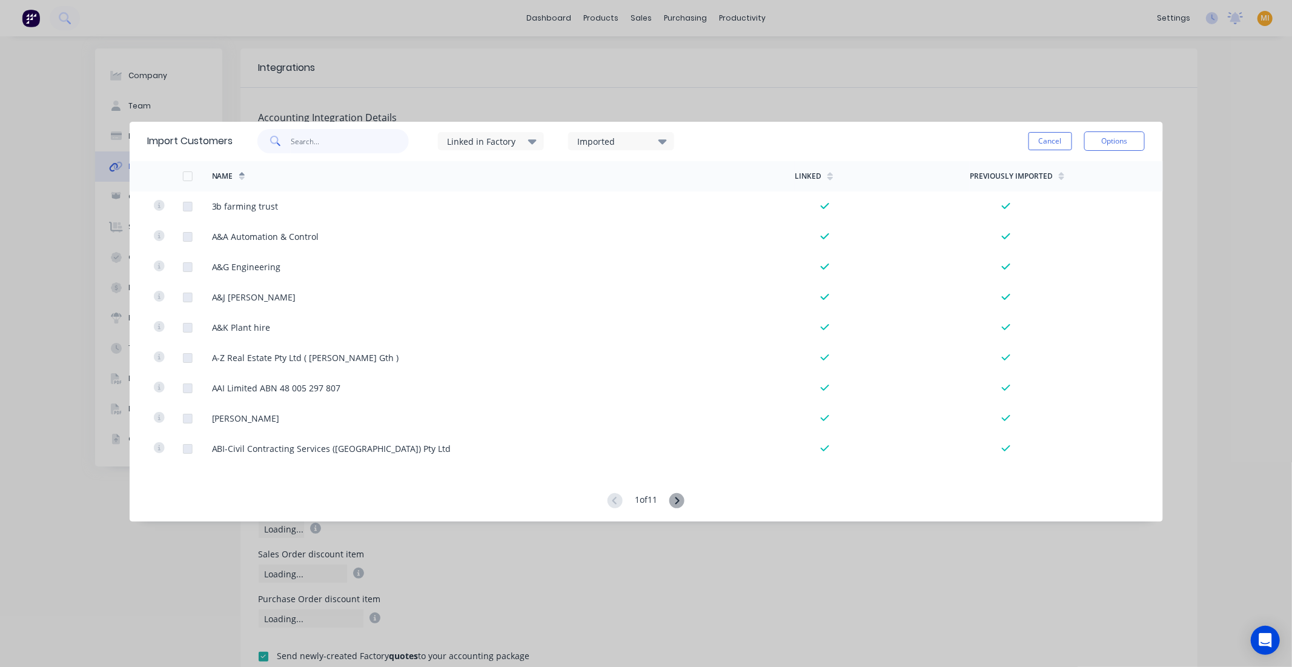
click at [322, 141] on input "text" at bounding box center [350, 141] width 118 height 24
paste input "RWE YENDA"
type input "RWE YENDA"
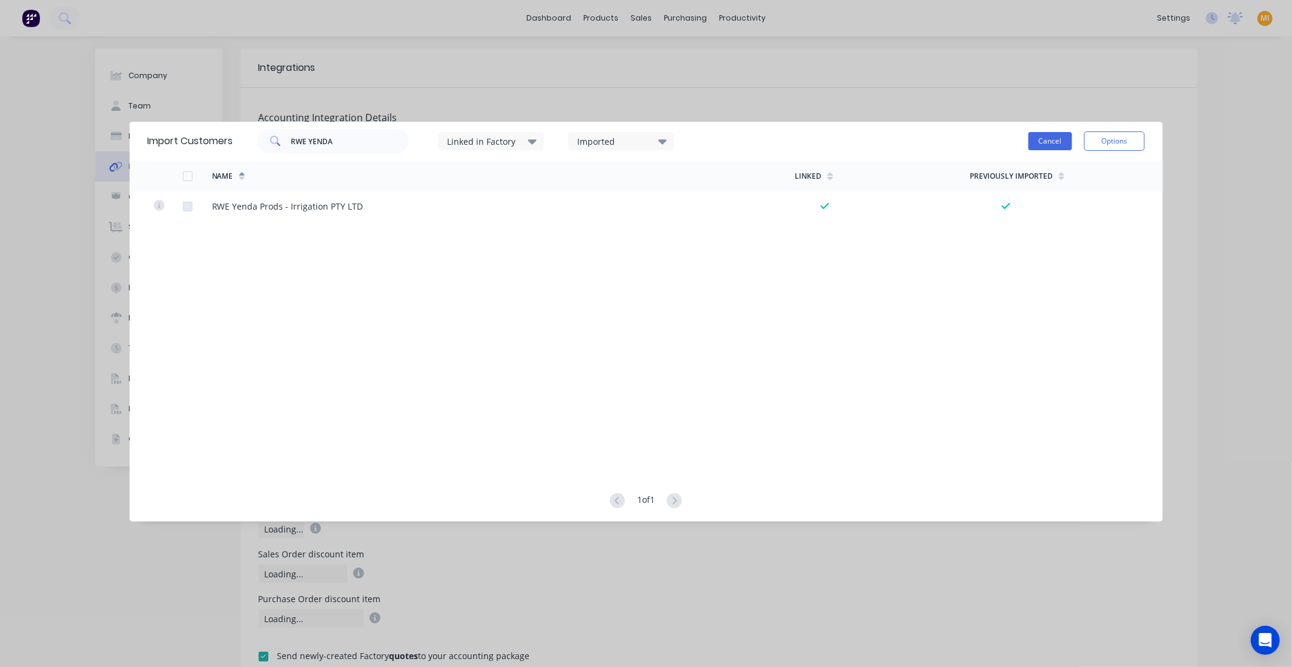
click at [1054, 141] on button "Cancel" at bounding box center [1051, 141] width 44 height 18
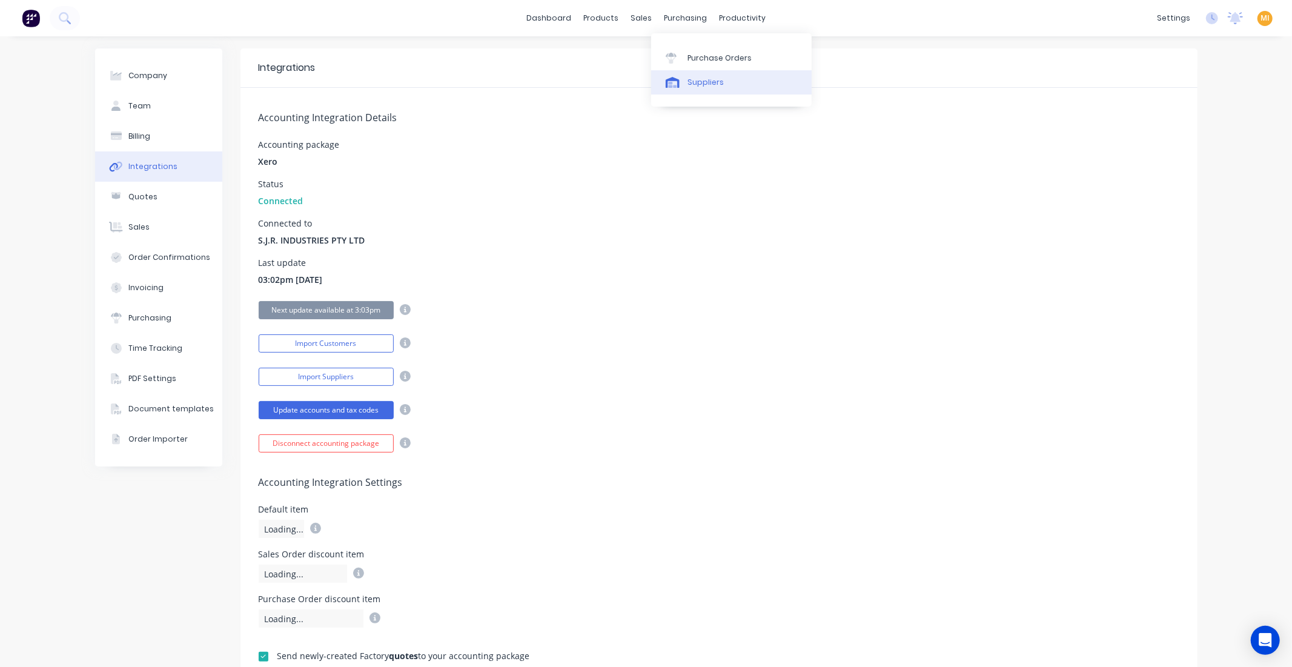
click at [698, 83] on div "Suppliers" at bounding box center [706, 82] width 36 height 11
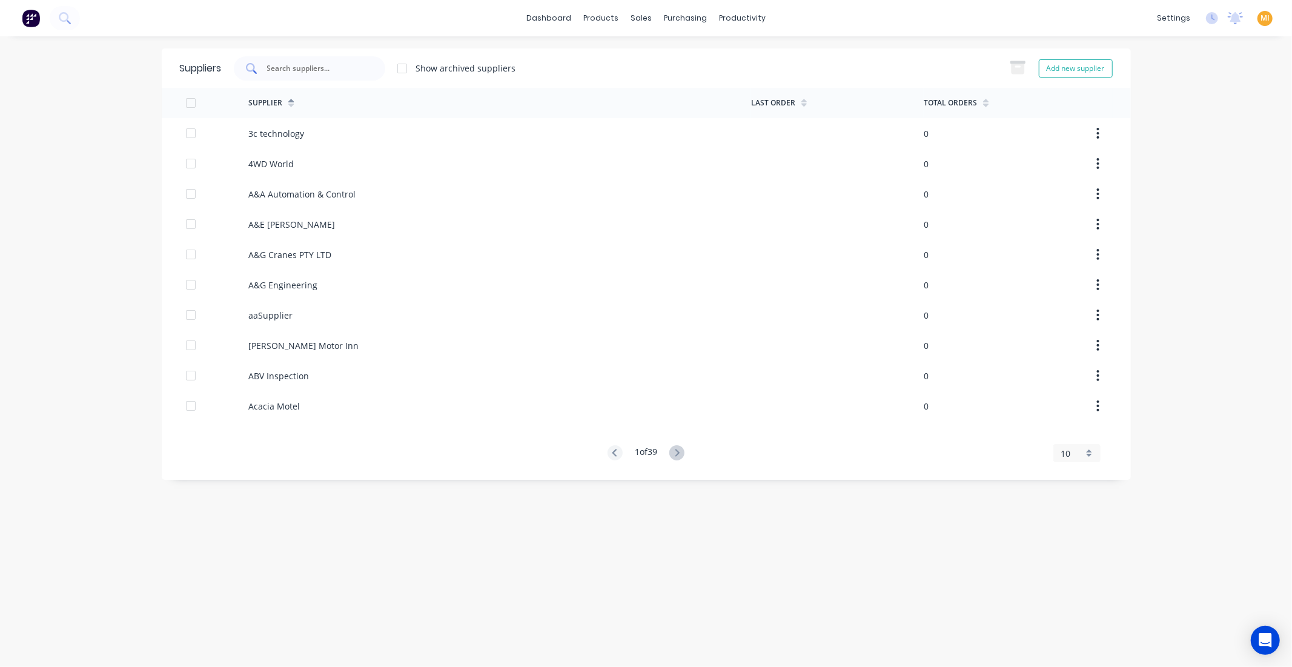
click at [323, 68] on input "text" at bounding box center [316, 68] width 101 height 12
paste input "RWE YENDA"
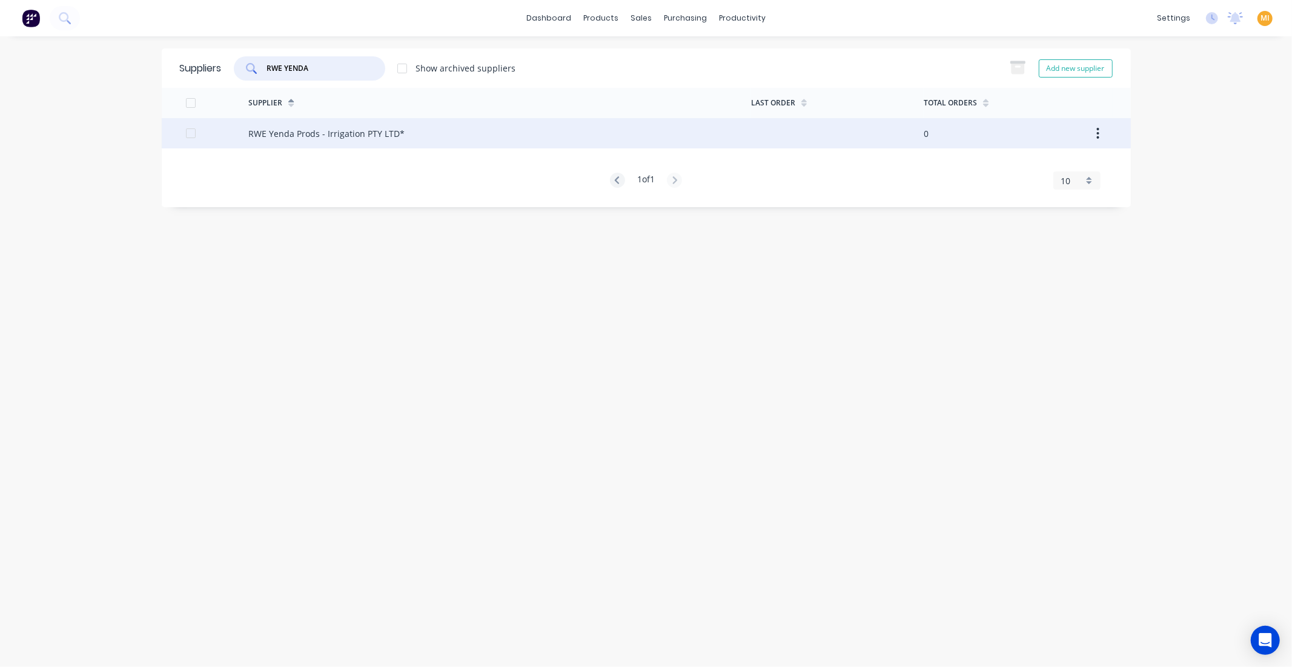
type input "RWE YENDA"
click at [237, 137] on div at bounding box center [217, 133] width 63 height 30
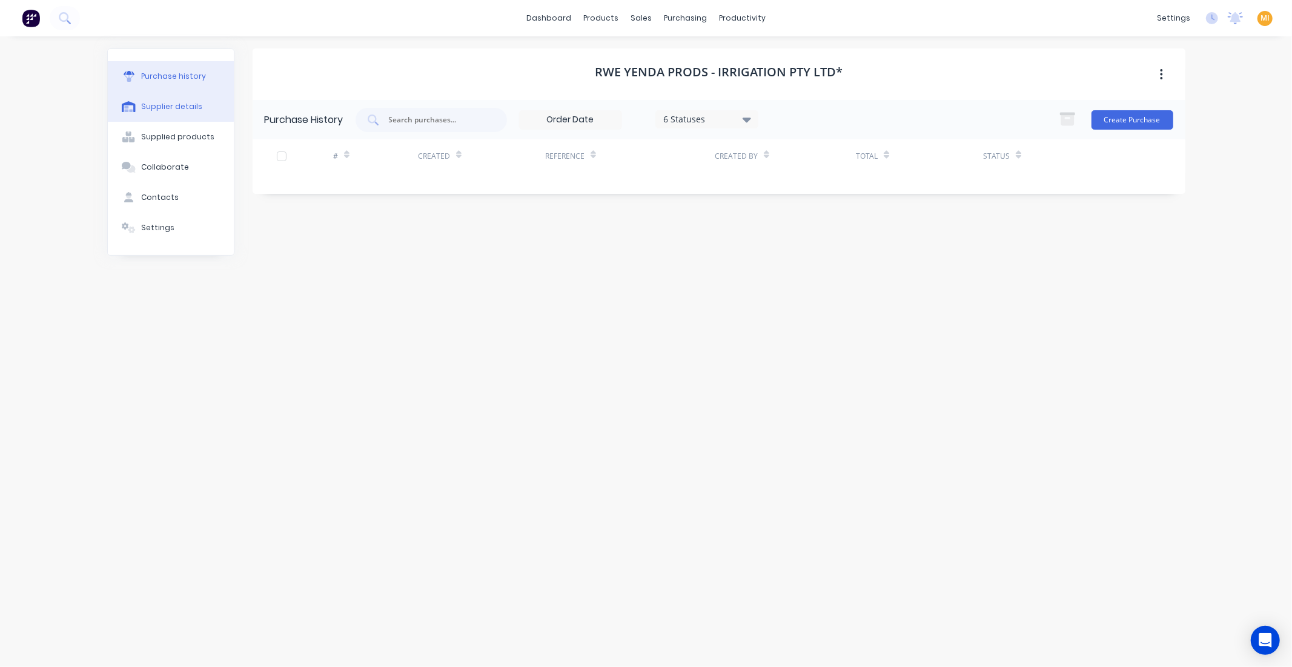
click at [170, 114] on button "Supplier details" at bounding box center [171, 106] width 126 height 30
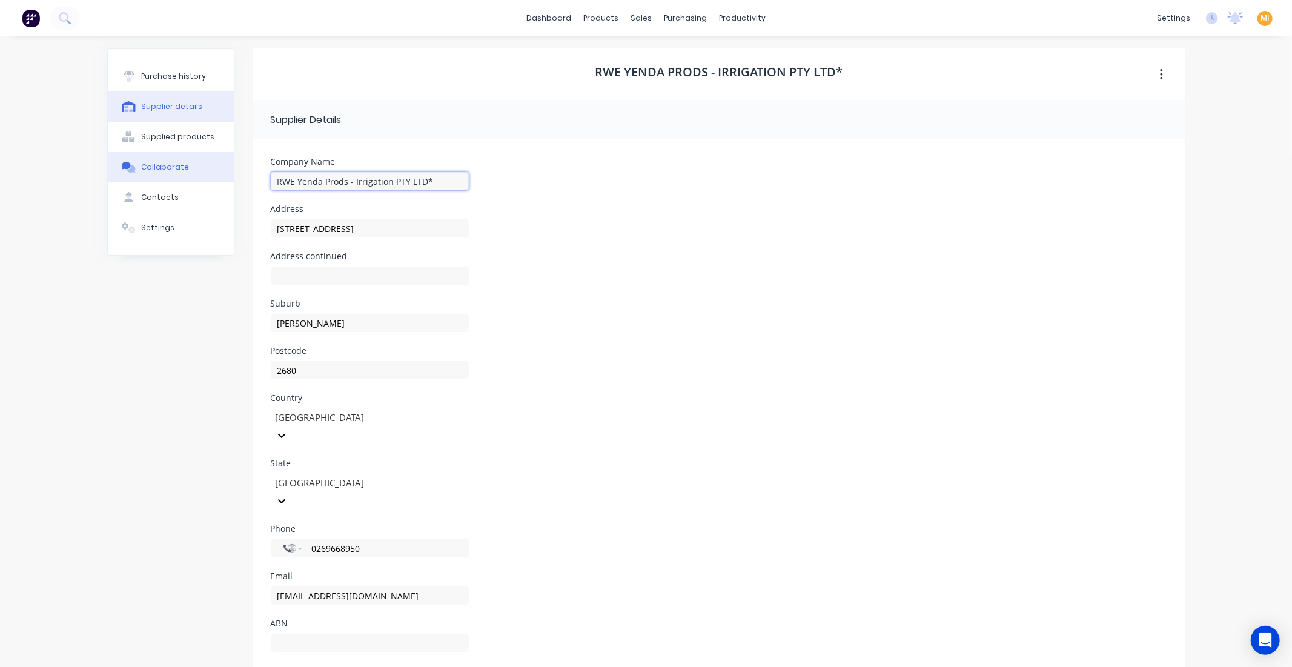
drag, startPoint x: 422, startPoint y: 181, endPoint x: 222, endPoint y: 181, distance: 199.9
click at [222, 181] on div "Purchase history Supplier details Supplied products Collaborate Contacts Settin…" at bounding box center [646, 366] width 1078 height 636
click at [429, 179] on input "RWE Yenda Prods - Irrigation PTY LTD*" at bounding box center [370, 181] width 198 height 18
type input "RWE Yenda Prods - Irrigation PTY LTD"
drag, startPoint x: 672, startPoint y: 81, endPoint x: 649, endPoint y: 83, distance: 23.1
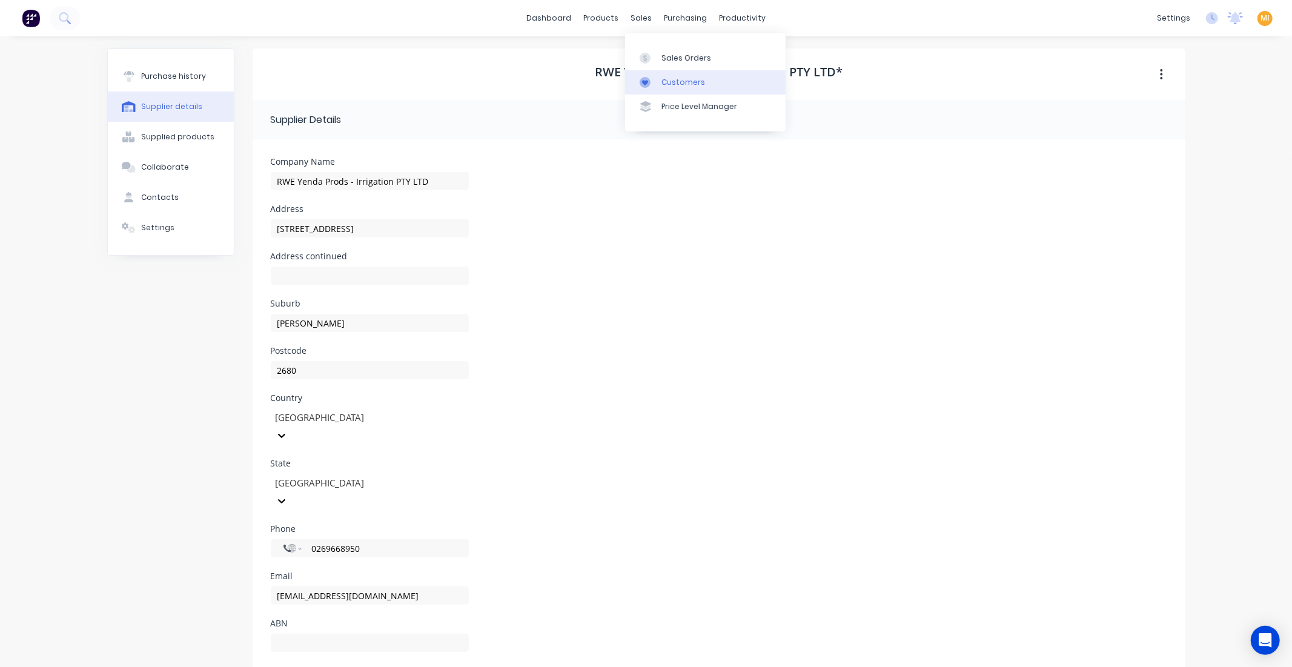
click at [672, 81] on div "Customers" at bounding box center [683, 82] width 44 height 11
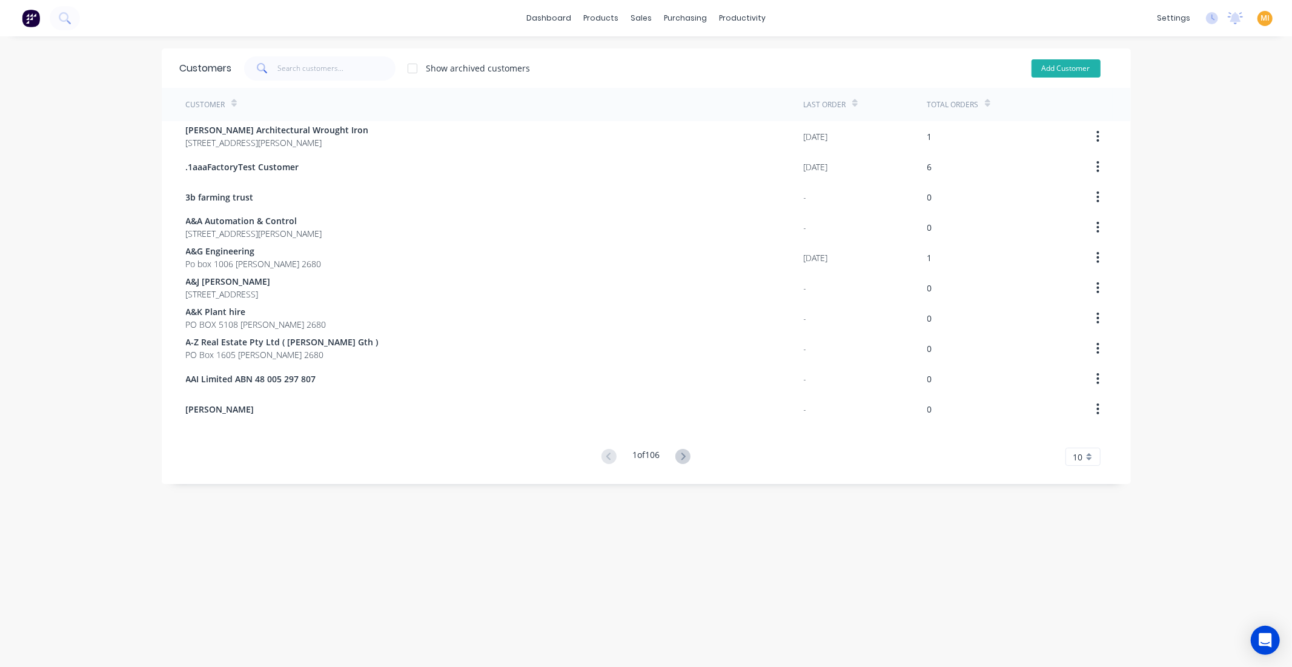
click at [1054, 68] on button "Add Customer" at bounding box center [1066, 68] width 69 height 18
select select "AU"
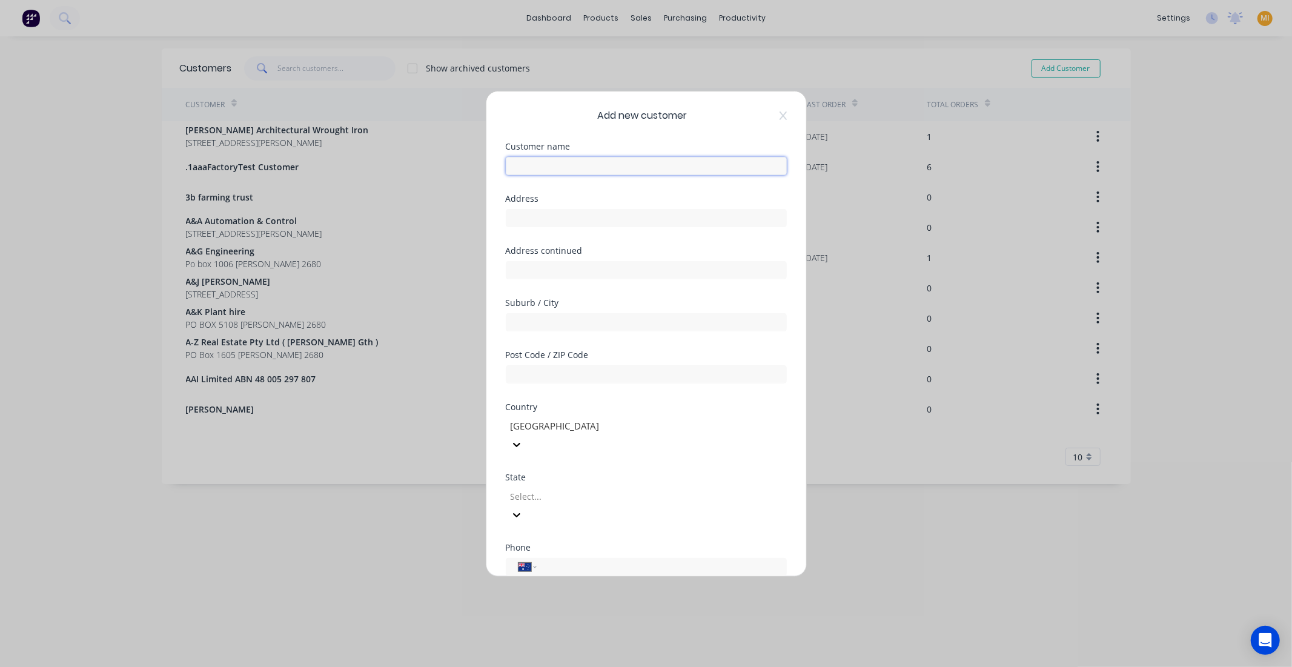
click at [531, 165] on input "text" at bounding box center [646, 166] width 281 height 18
paste input "RWE Yenda Prods - Irrigation PTY LTD"
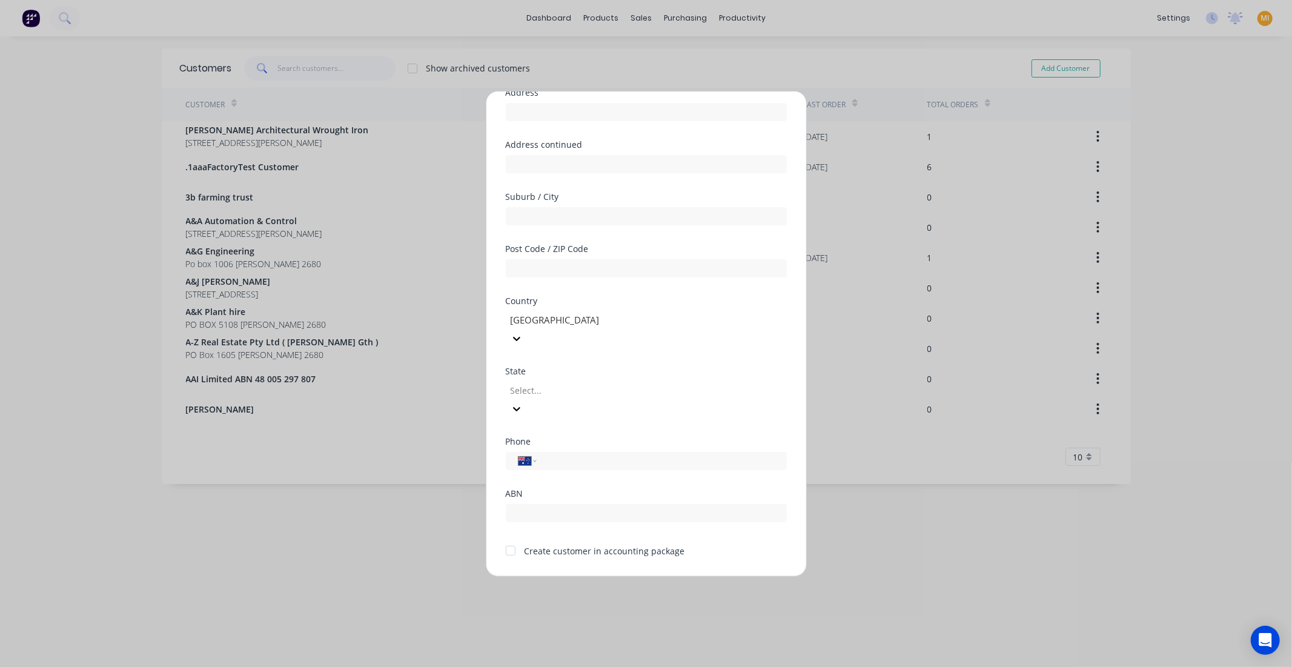
click at [511, 539] on div at bounding box center [511, 551] width 24 height 24
click at [606, 577] on button "Save" at bounding box center [608, 586] width 67 height 19
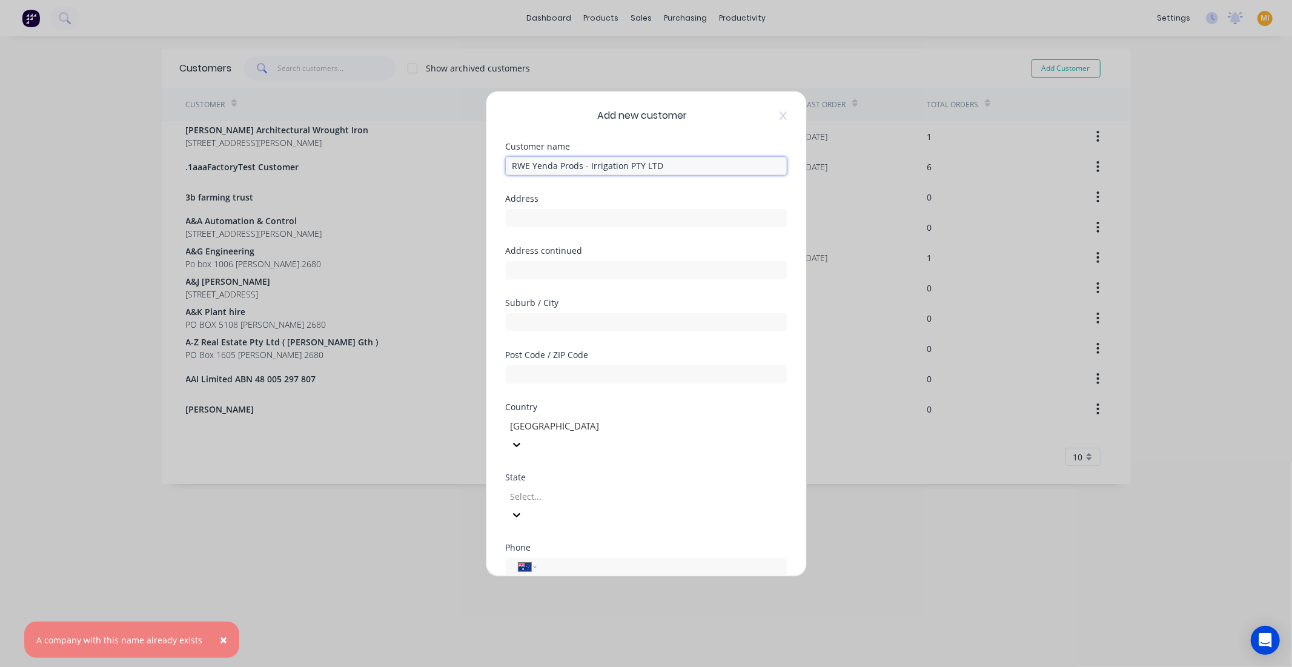
click at [679, 159] on input "RWE Yenda Prods - Irrigation PTY LTD" at bounding box center [646, 166] width 281 height 18
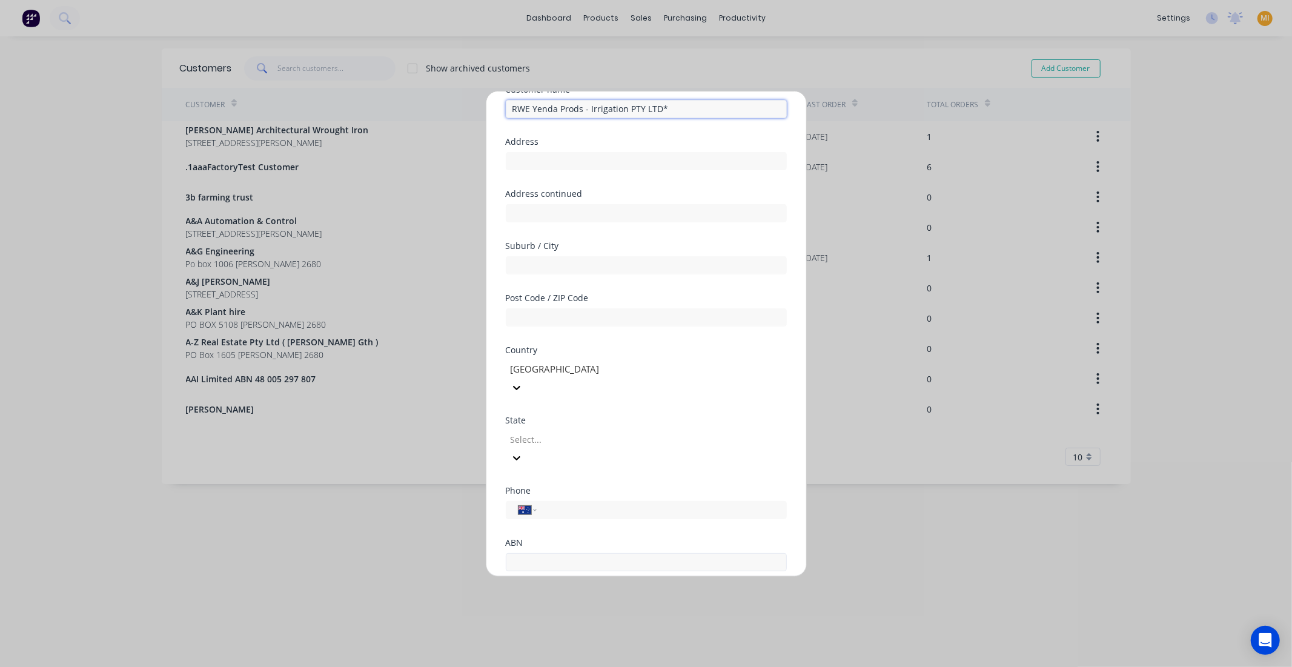
scroll to position [106, 0]
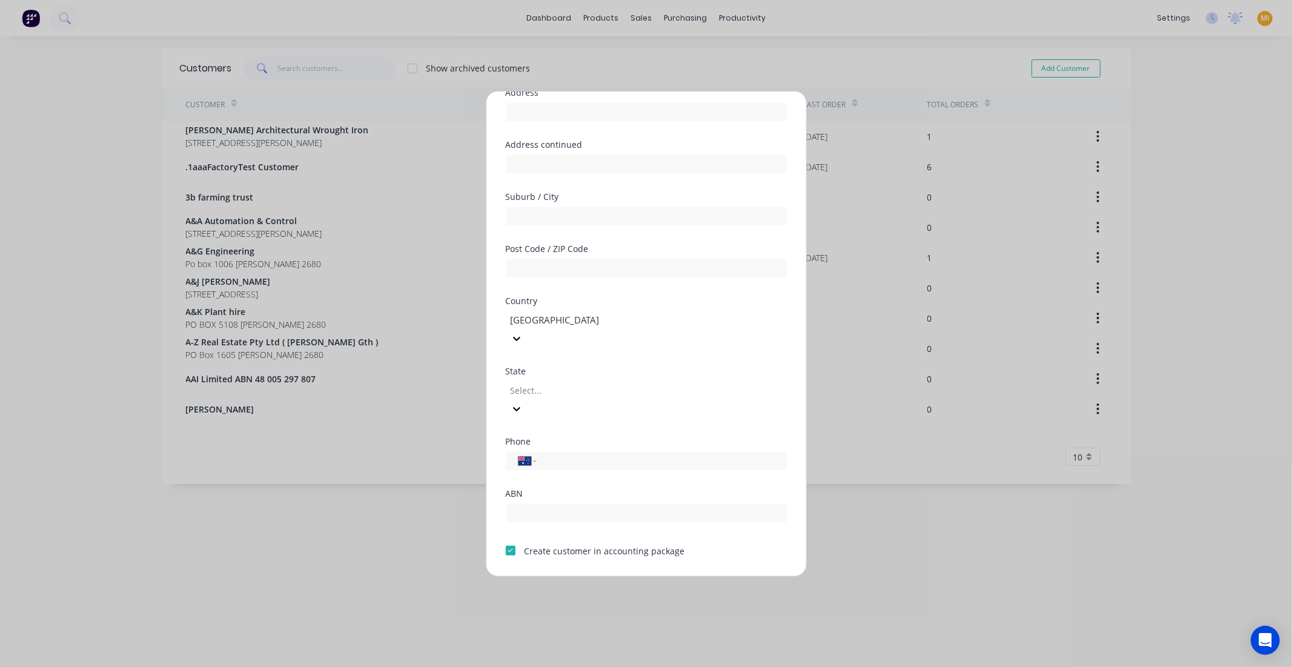
type input "RWE Yenda Prods - Irrigation PTY LTD*"
click at [616, 577] on button "Save" at bounding box center [608, 586] width 67 height 19
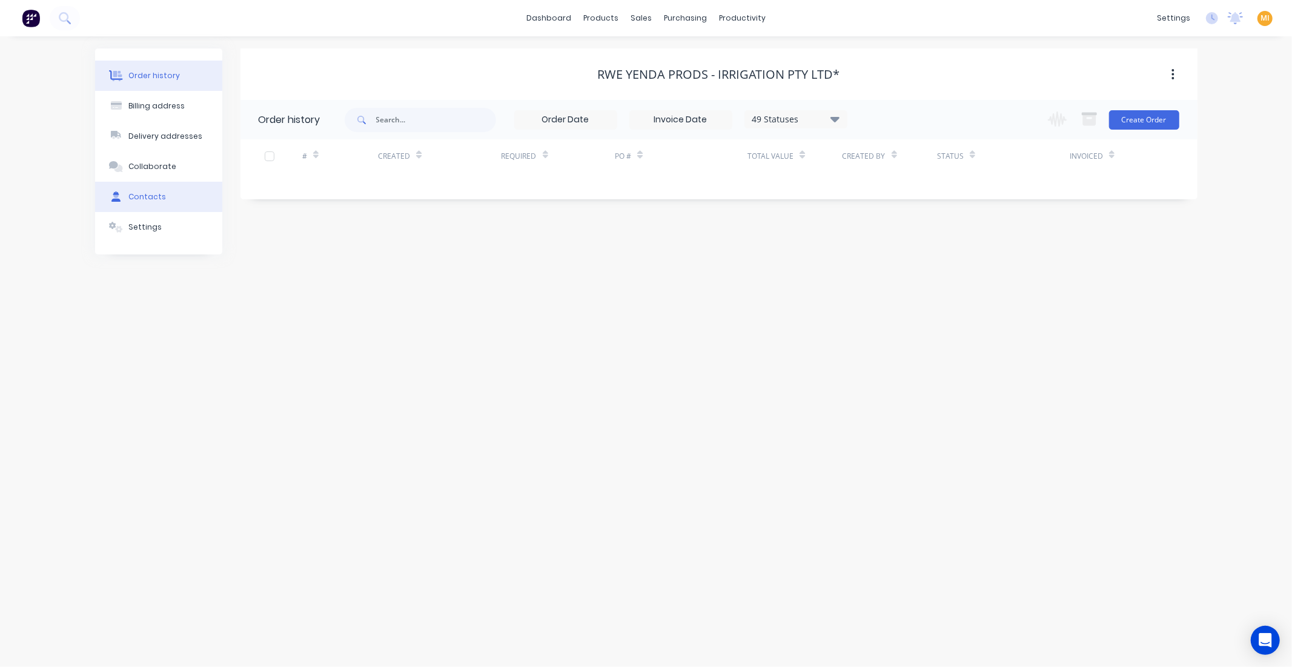
drag, startPoint x: 145, startPoint y: 195, endPoint x: 153, endPoint y: 205, distance: 12.5
click at [144, 198] on div "Contacts" at bounding box center [147, 196] width 38 height 11
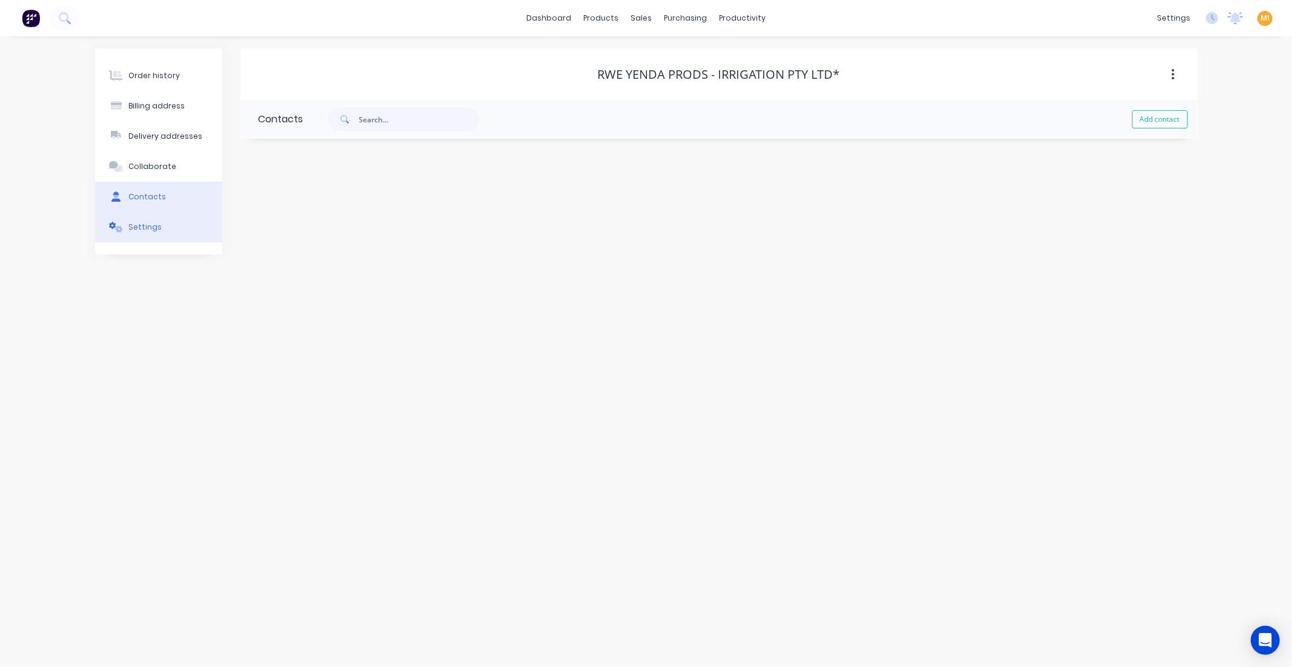
click at [161, 232] on button "Settings" at bounding box center [158, 227] width 127 height 30
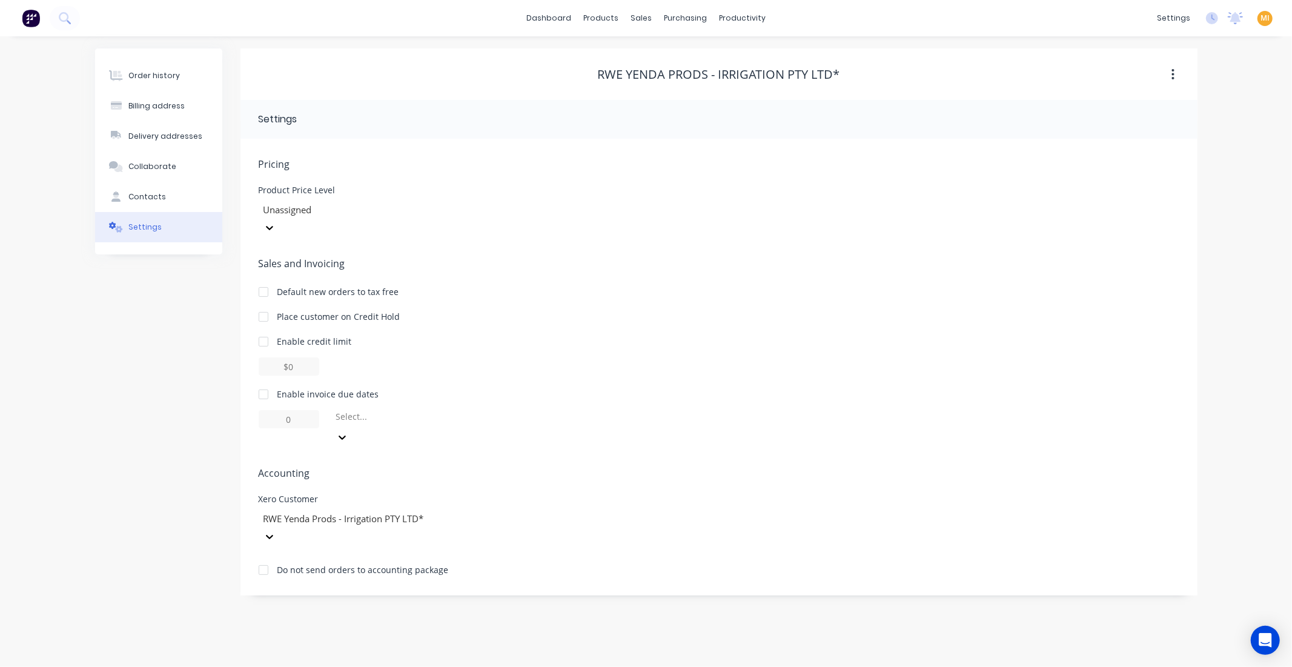
click at [27, 16] on img at bounding box center [31, 18] width 18 height 18
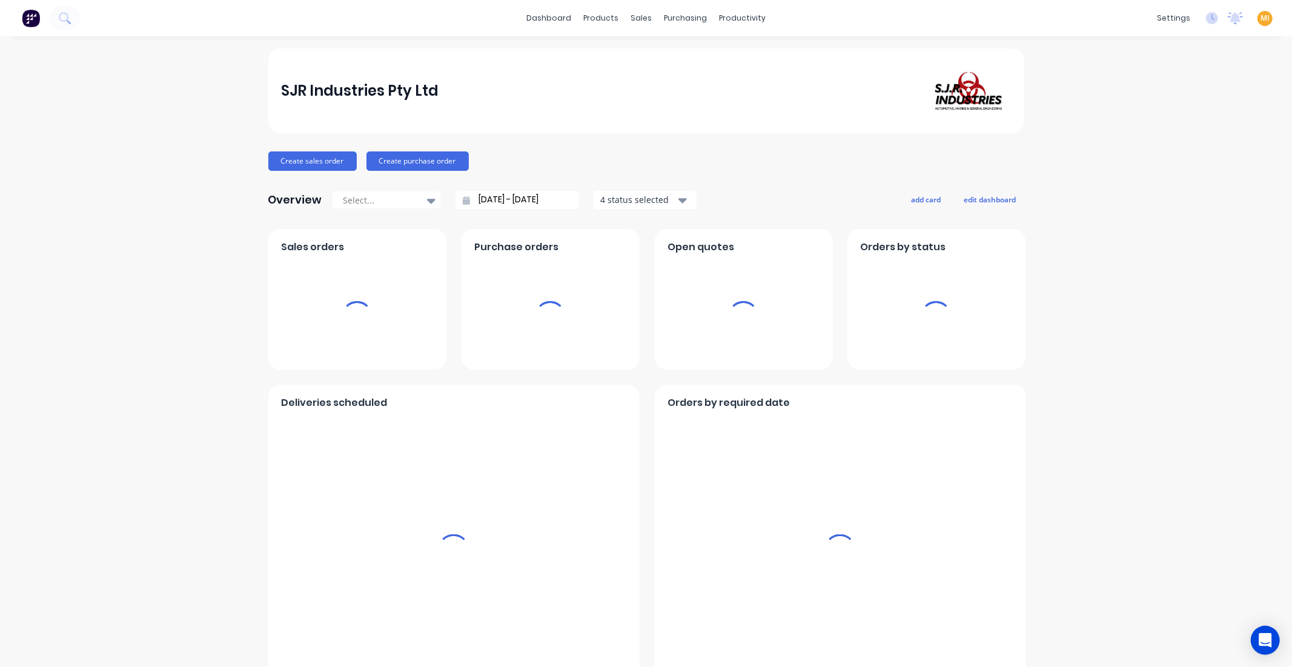
click at [1261, 20] on span "MI" at bounding box center [1265, 18] width 9 height 11
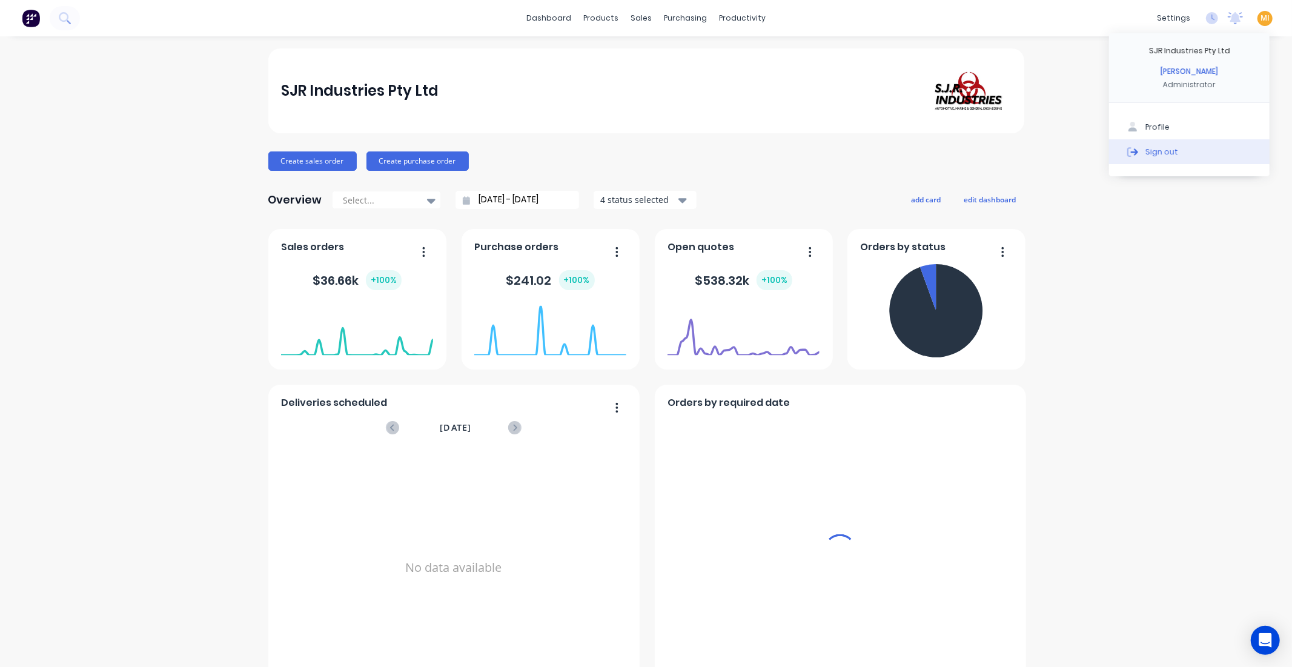
click at [1196, 142] on button "Sign out" at bounding box center [1189, 151] width 161 height 24
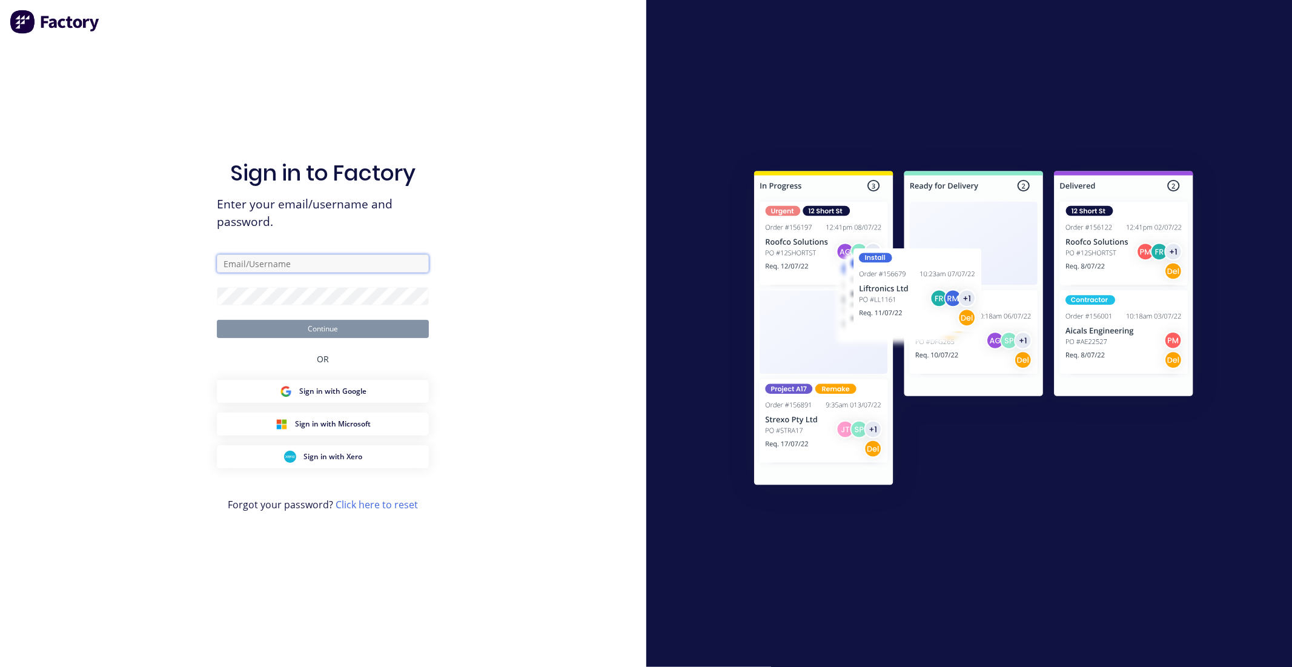
click at [314, 262] on input "text" at bounding box center [323, 263] width 212 height 18
type input "[EMAIL_ADDRESS][DOMAIN_NAME]"
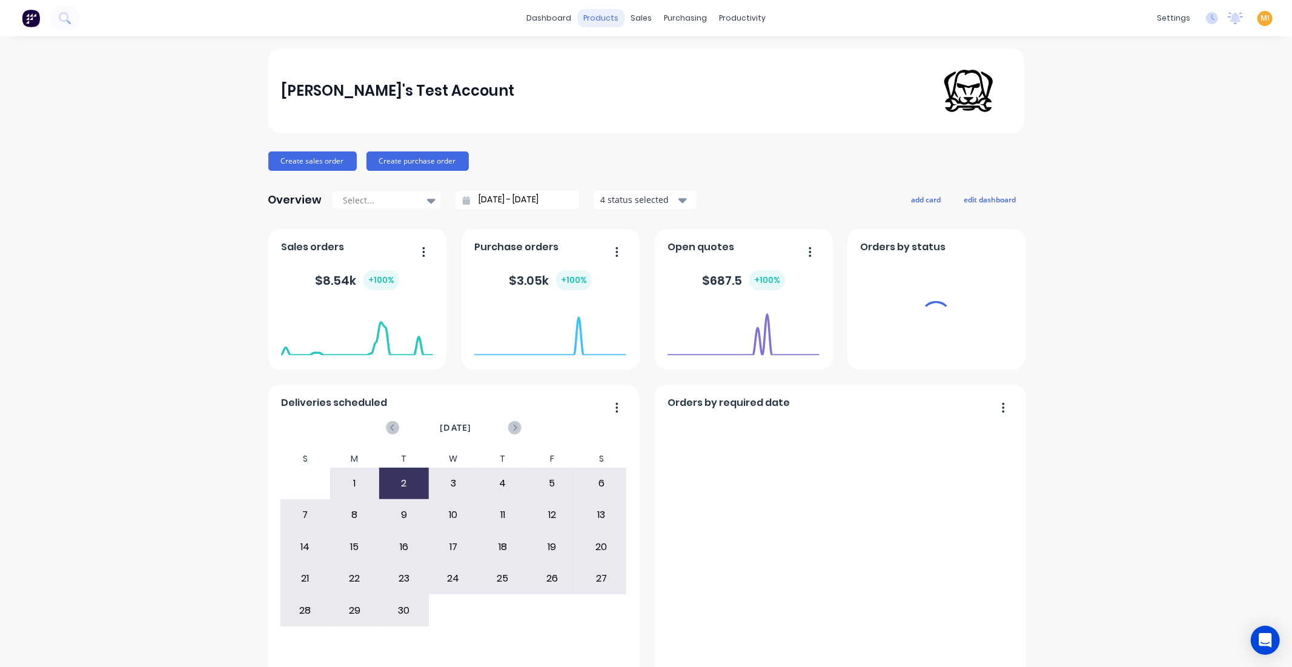
click at [604, 9] on div "products" at bounding box center [600, 18] width 47 height 18
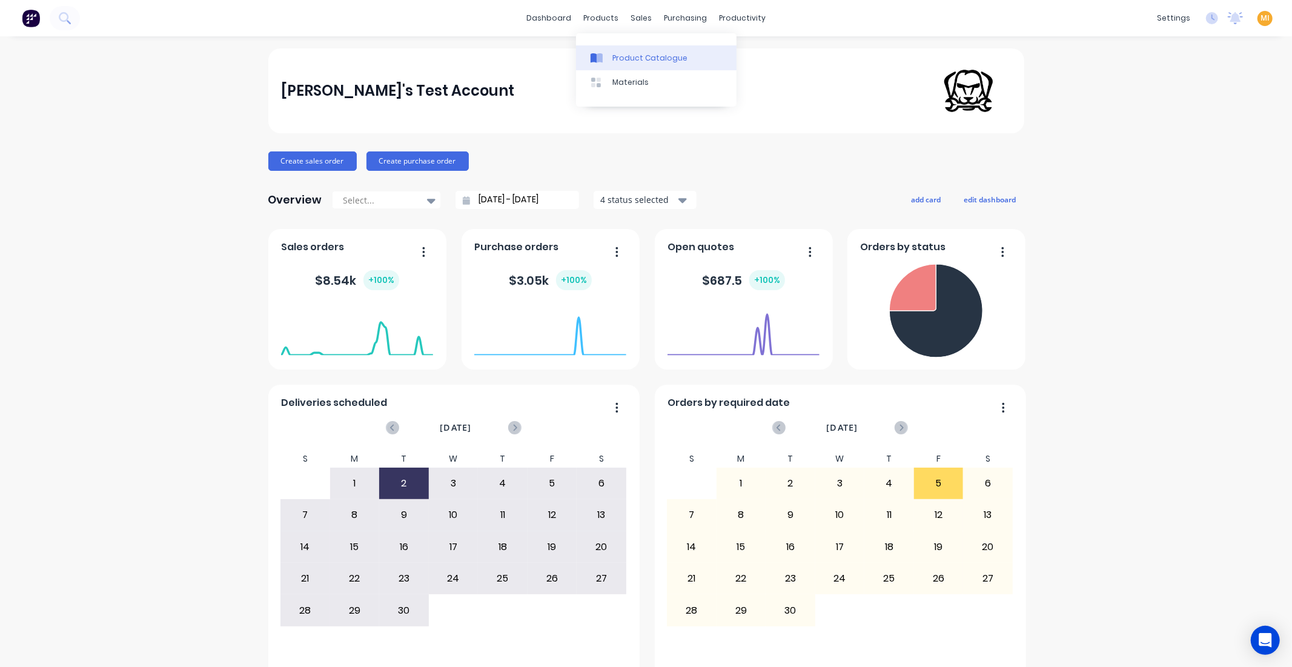
click at [615, 55] on div "Product Catalogue" at bounding box center [649, 58] width 75 height 11
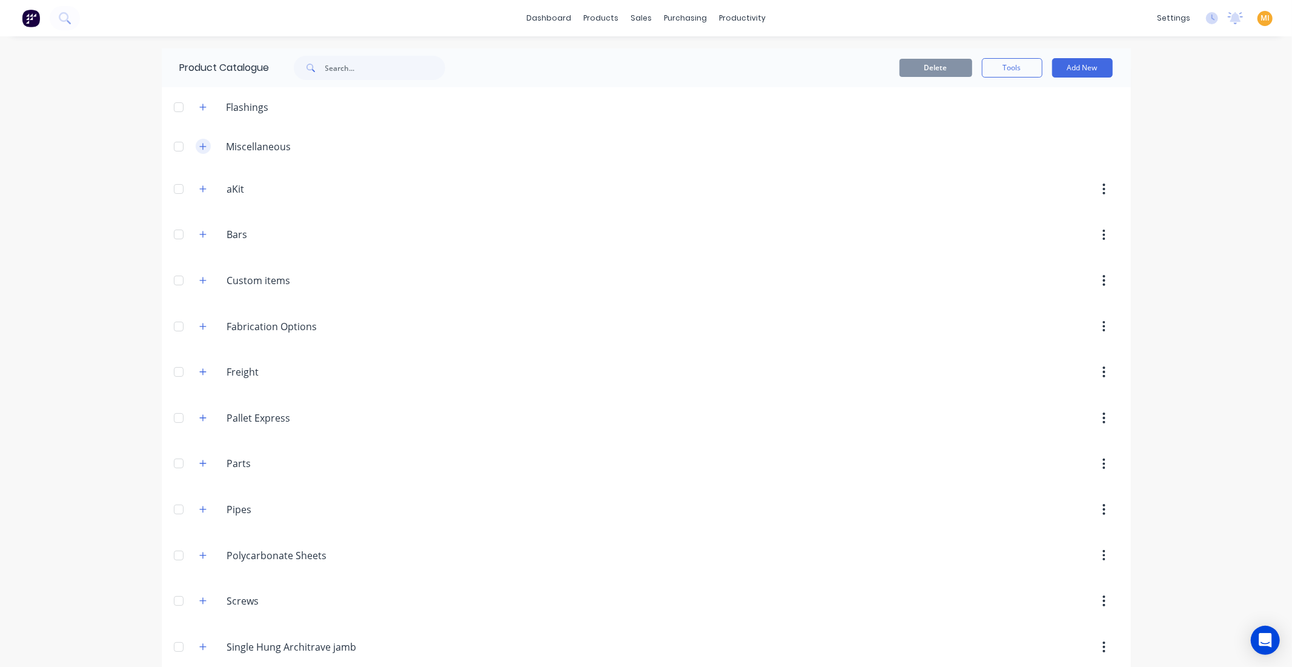
click at [199, 143] on icon "button" at bounding box center [202, 146] width 7 height 8
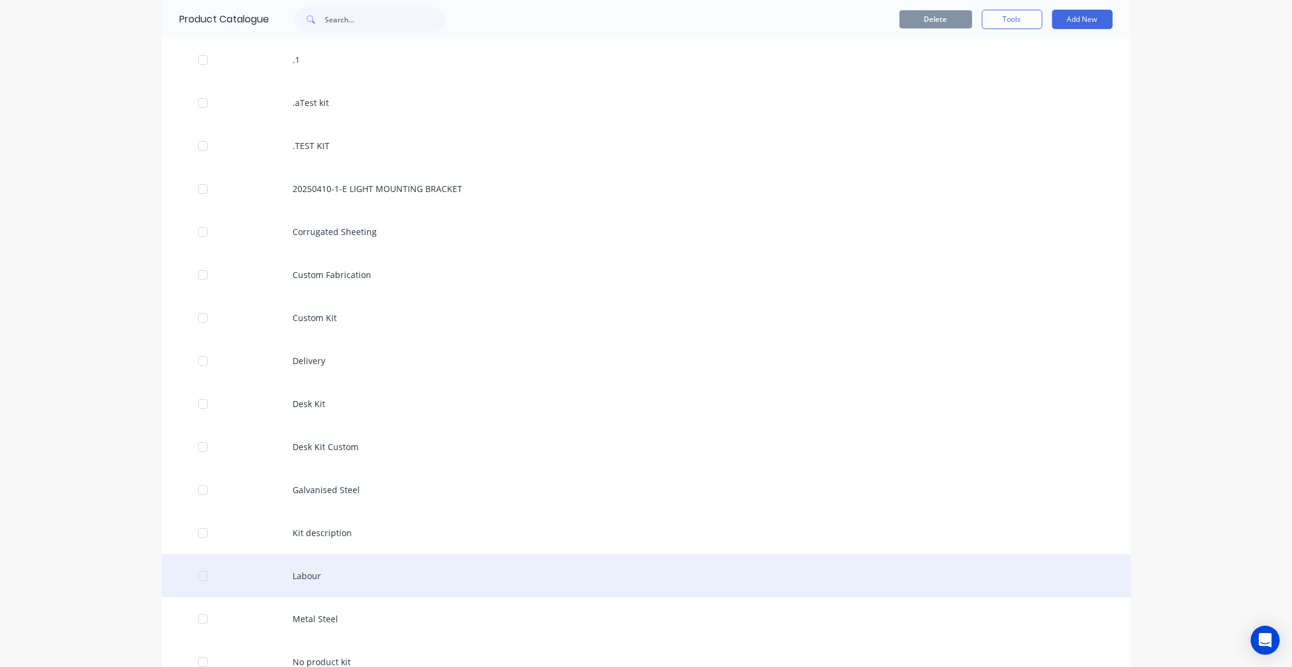
scroll to position [269, 0]
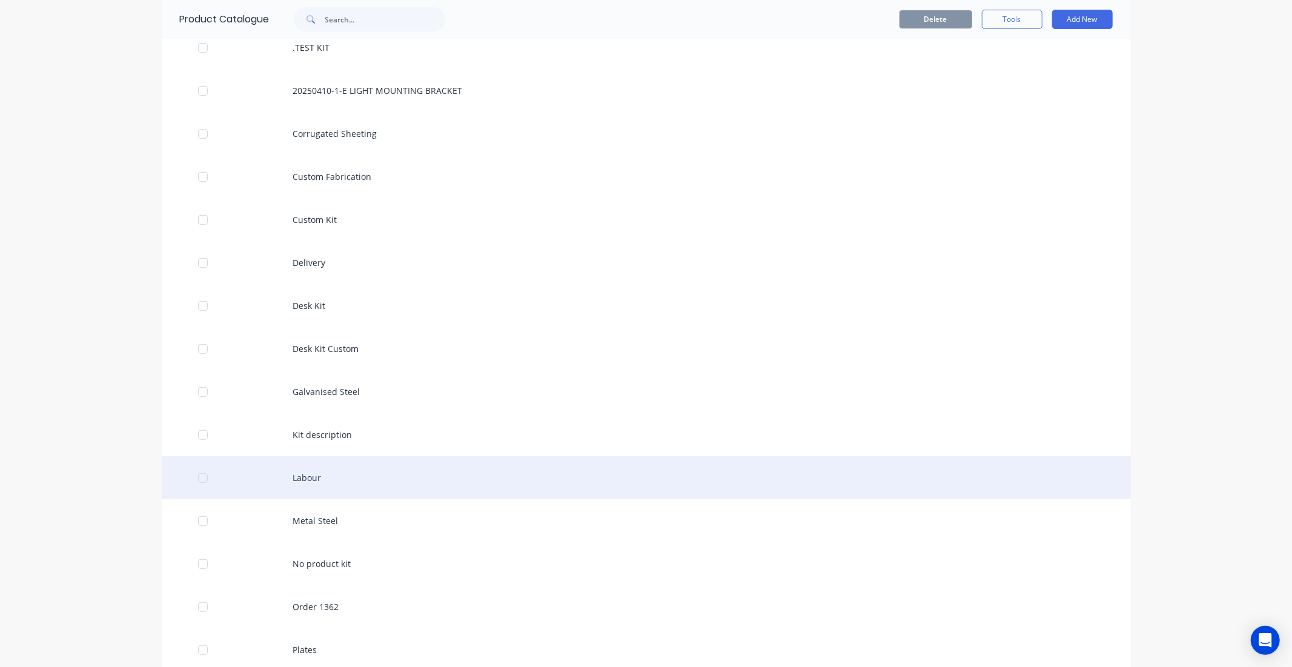
click at [323, 464] on div "Labour" at bounding box center [646, 477] width 969 height 43
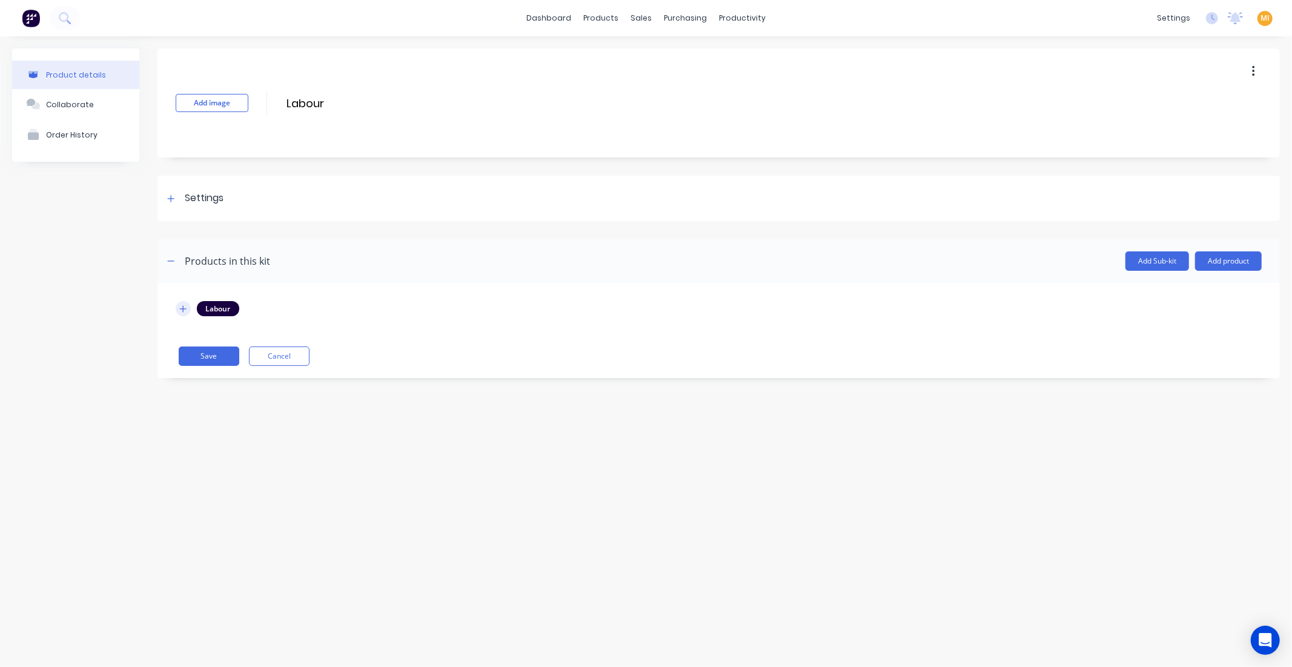
click at [178, 312] on button "button" at bounding box center [183, 308] width 15 height 15
